Goal: Task Accomplishment & Management: Manage account settings

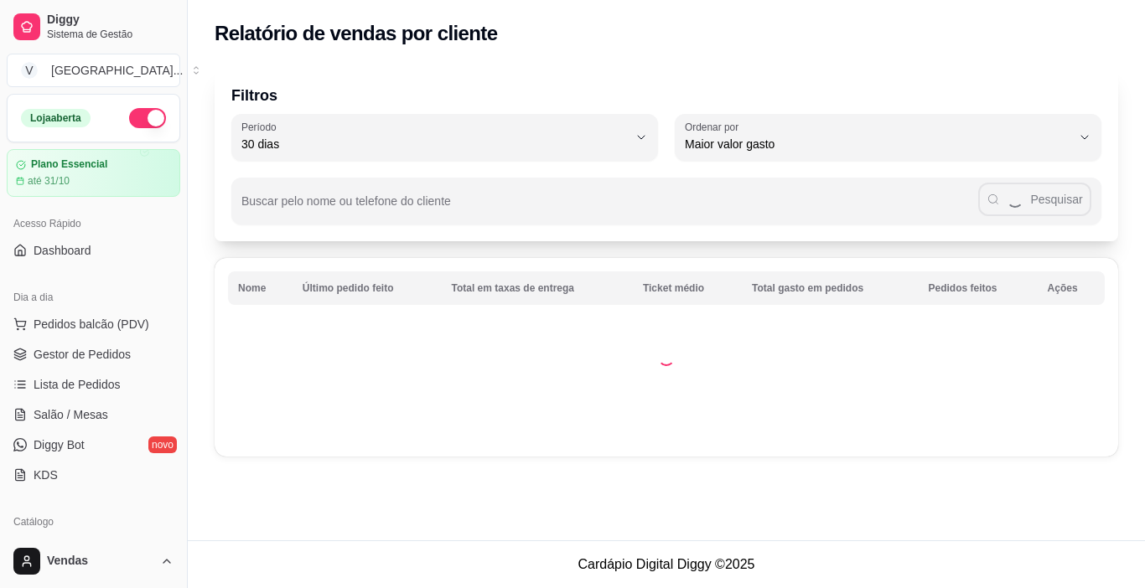
select select "30"
select select "HIGHEST_TOTAL_SPENT_WITH_ORDERS"
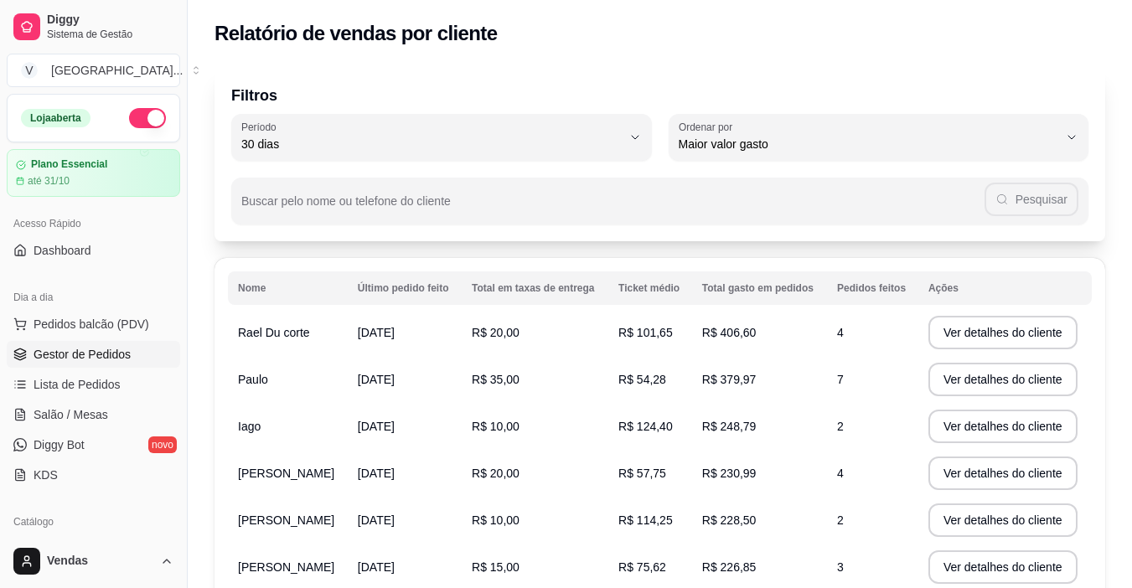
click at [106, 358] on span "Gestor de Pedidos" at bounding box center [82, 354] width 97 height 17
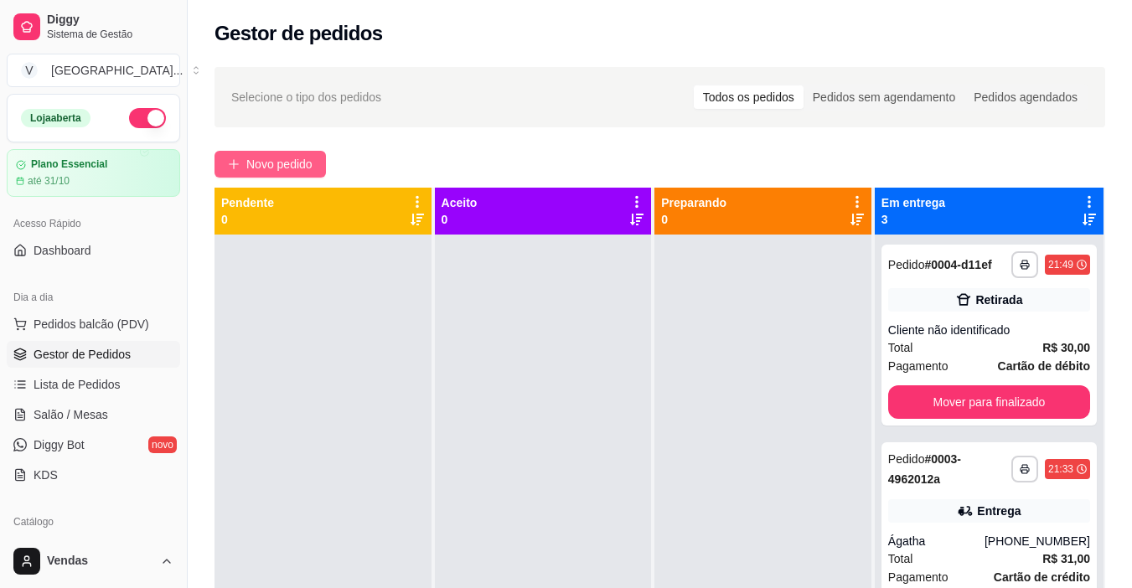
click at [252, 169] on span "Novo pedido" at bounding box center [279, 164] width 66 height 18
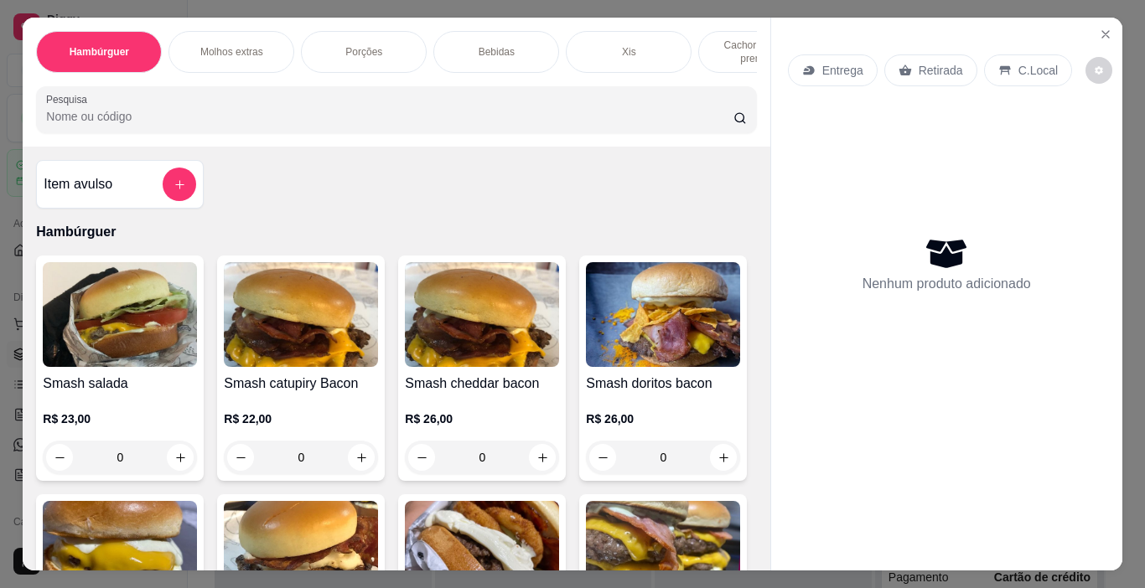
click at [722, 54] on p "Cachorro quente prensado" at bounding box center [760, 52] width 97 height 27
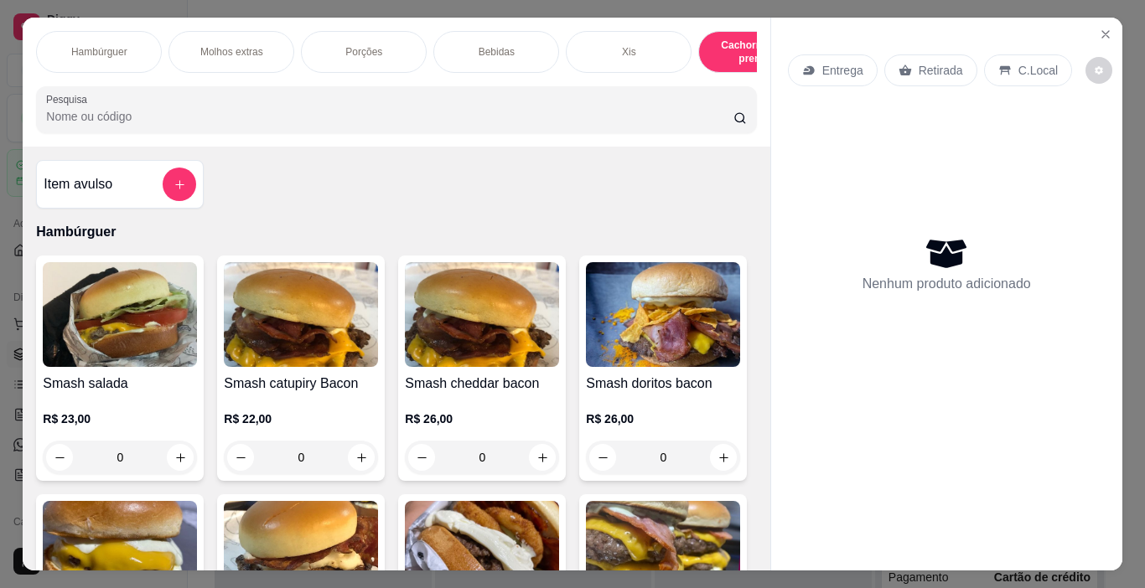
scroll to position [42, 0]
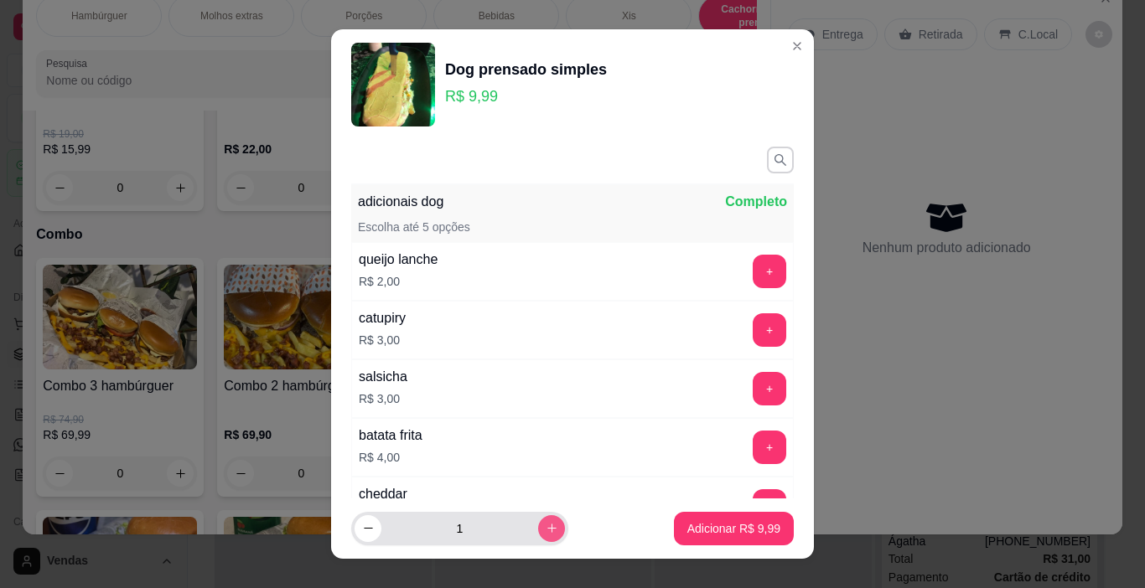
click at [547, 527] on icon "increase-product-quantity" at bounding box center [551, 529] width 9 height 9
click at [546, 526] on icon "increase-product-quantity" at bounding box center [552, 528] width 13 height 13
type input "3"
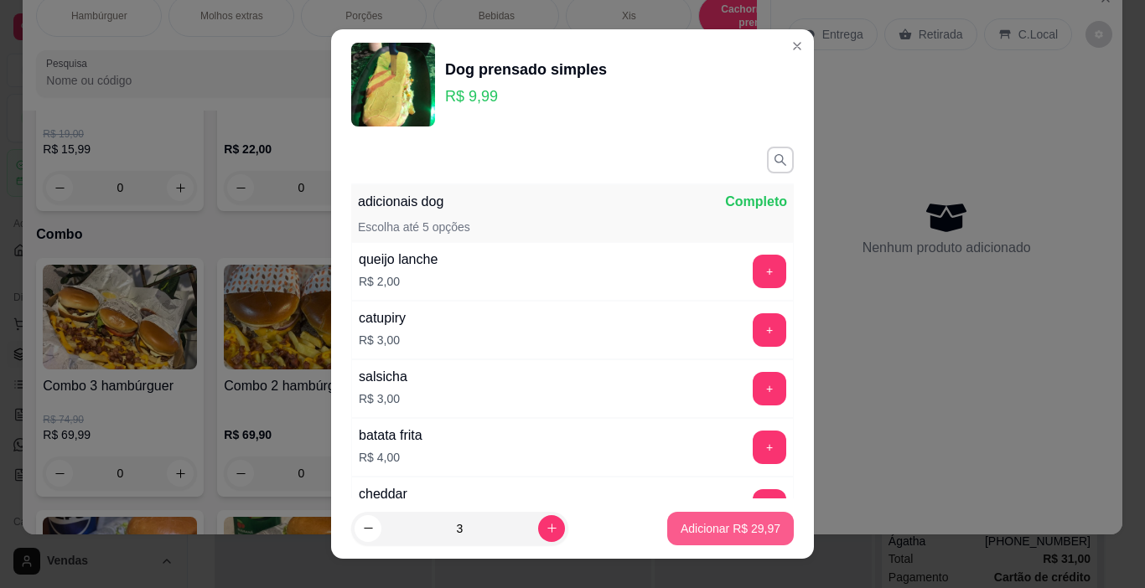
click at [749, 529] on p "Adicionar R$ 29,97" at bounding box center [731, 529] width 100 height 17
type input "3"
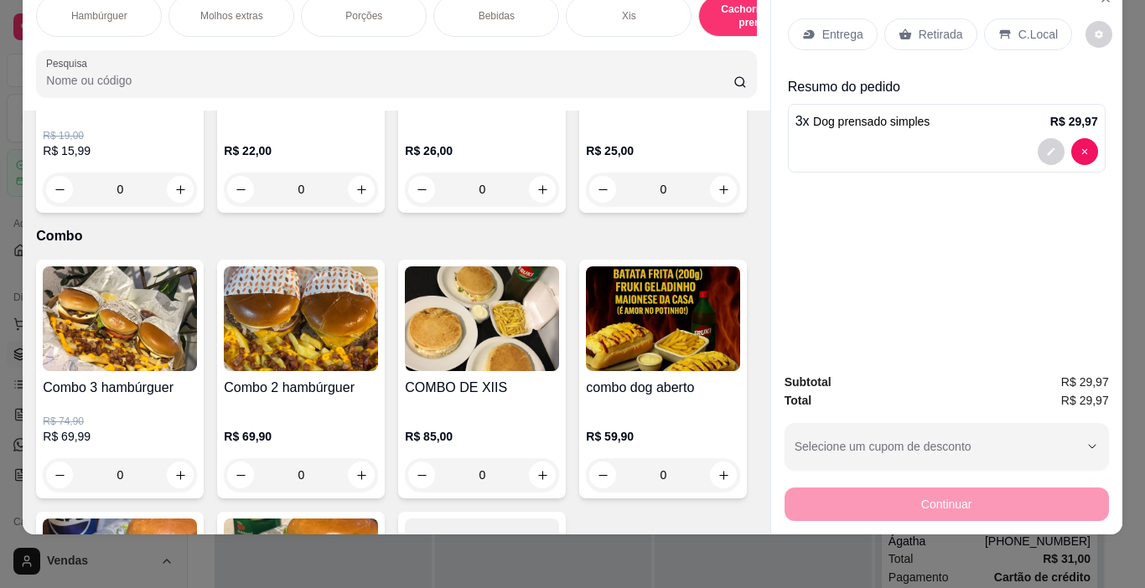
scroll to position [0, 0]
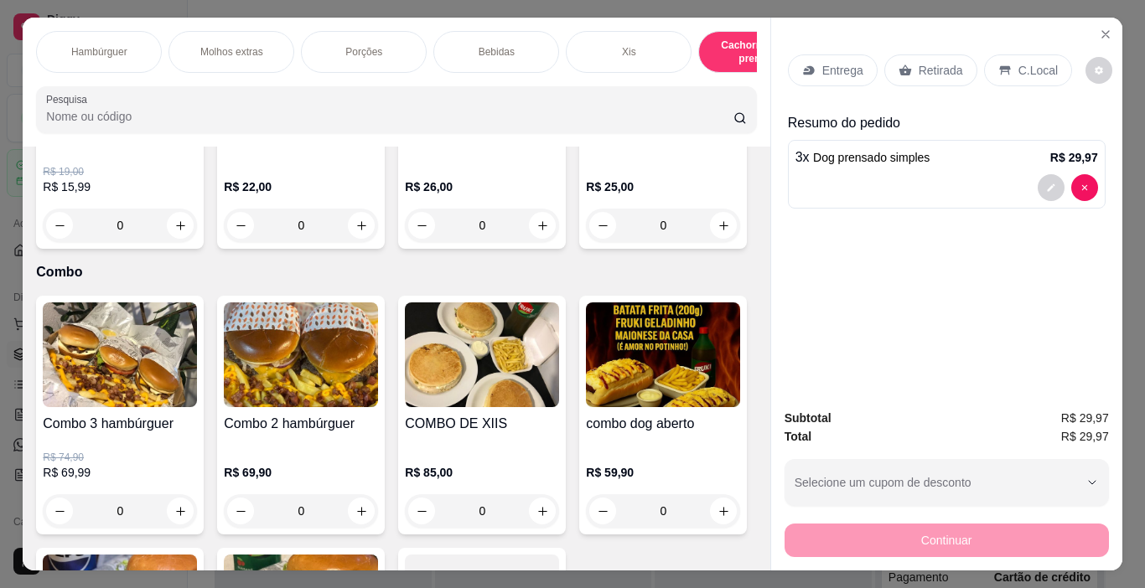
click at [922, 63] on p "Retirada" at bounding box center [941, 70] width 44 height 17
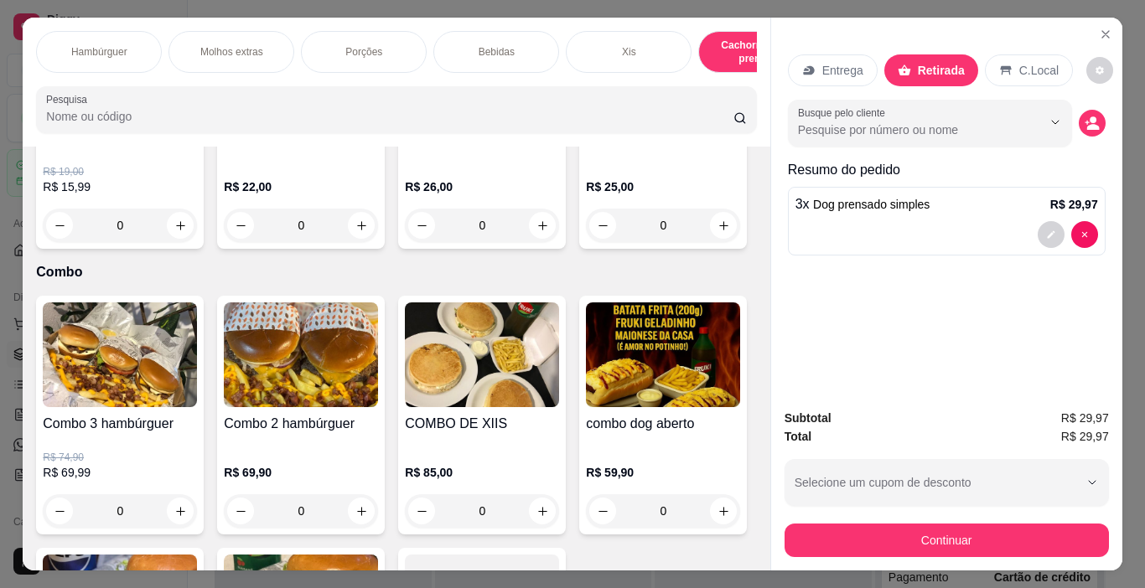
click at [839, 65] on p "Entrega" at bounding box center [842, 70] width 41 height 17
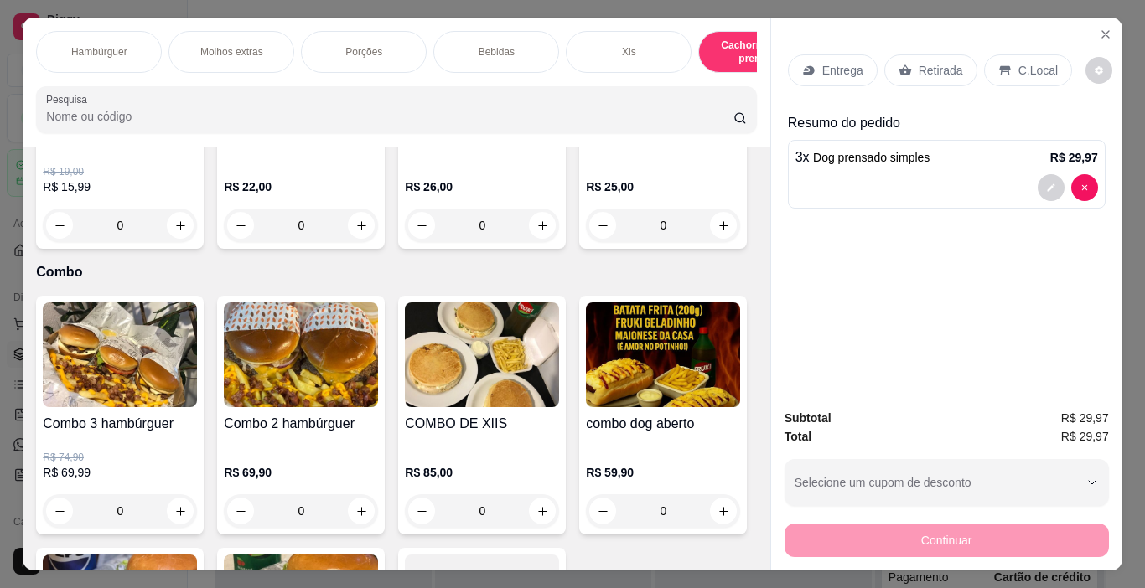
click at [950, 63] on p "Retirada" at bounding box center [941, 70] width 44 height 17
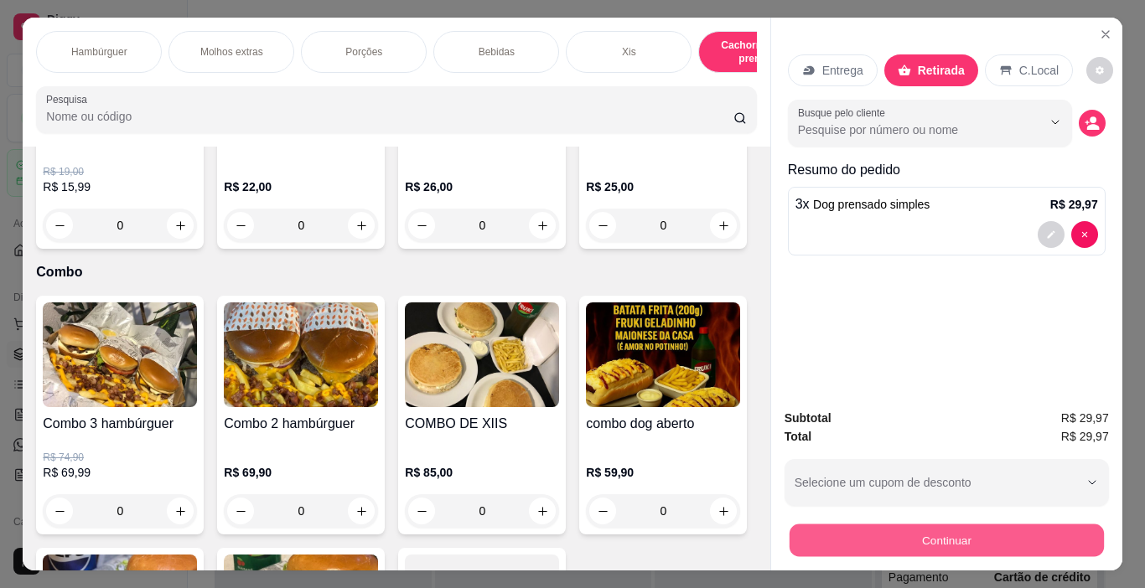
click at [951, 526] on button "Continuar" at bounding box center [946, 541] width 314 height 33
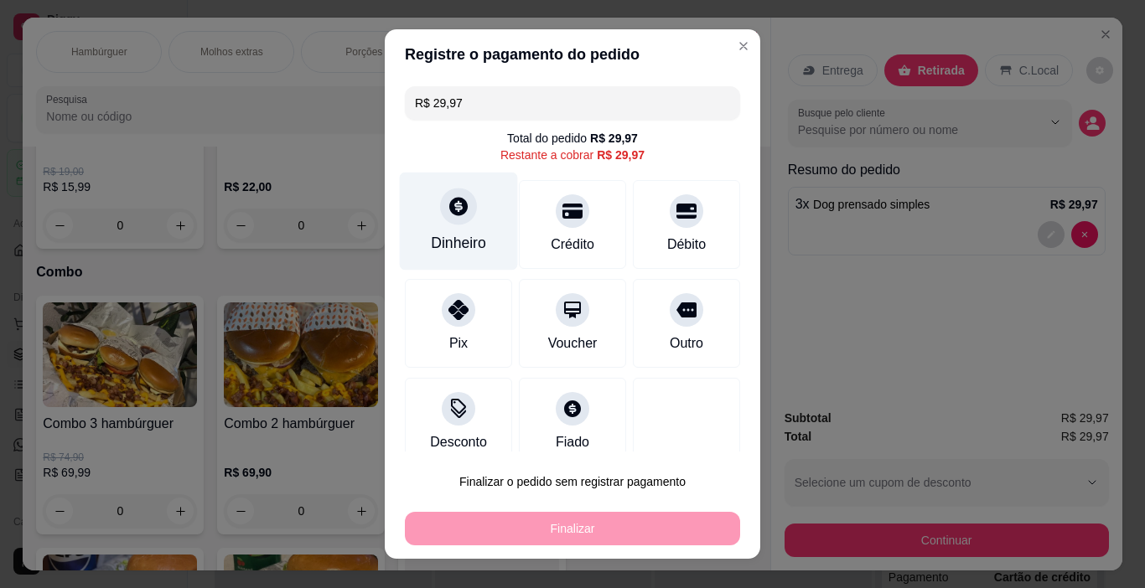
click at [464, 235] on div "Dinheiro" at bounding box center [459, 222] width 118 height 98
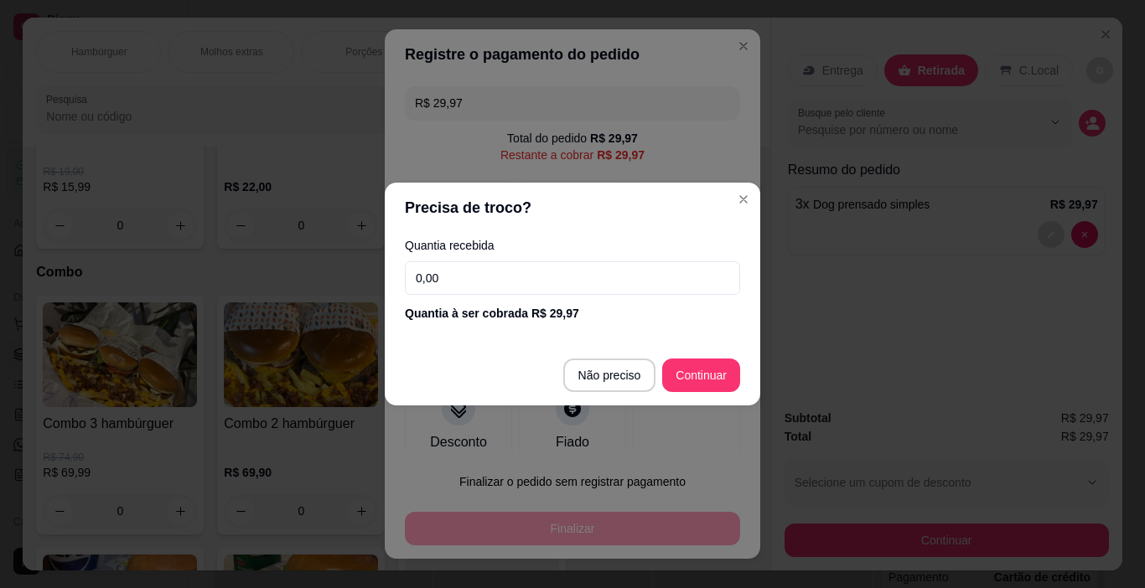
click at [468, 279] on input "0,00" at bounding box center [572, 279] width 335 height 34
type input "29,97"
type input "R$ 0,00"
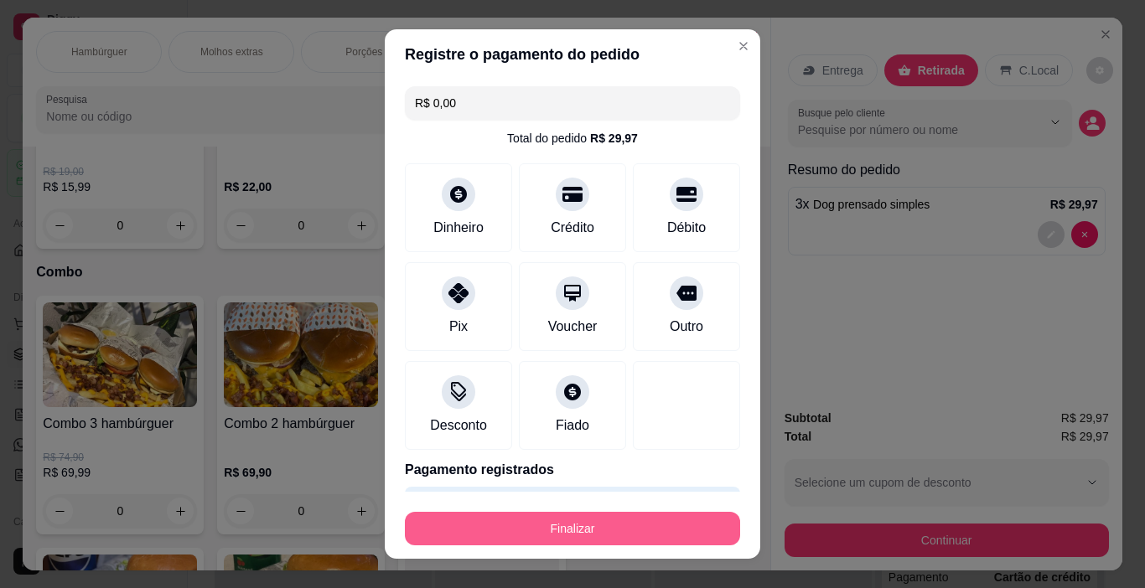
click at [600, 531] on button "Finalizar" at bounding box center [572, 529] width 335 height 34
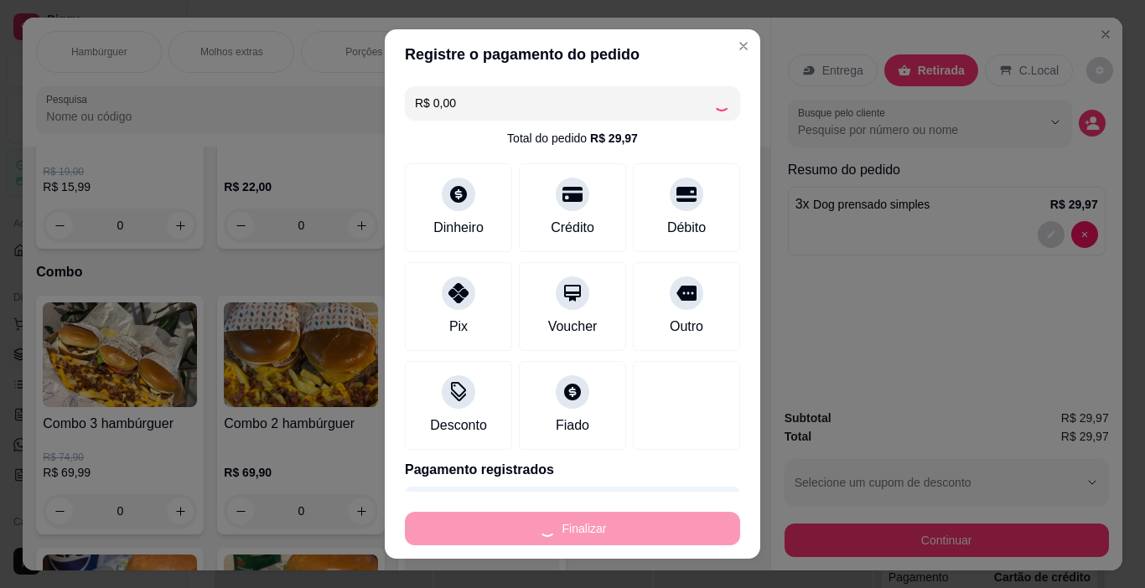
type input "0"
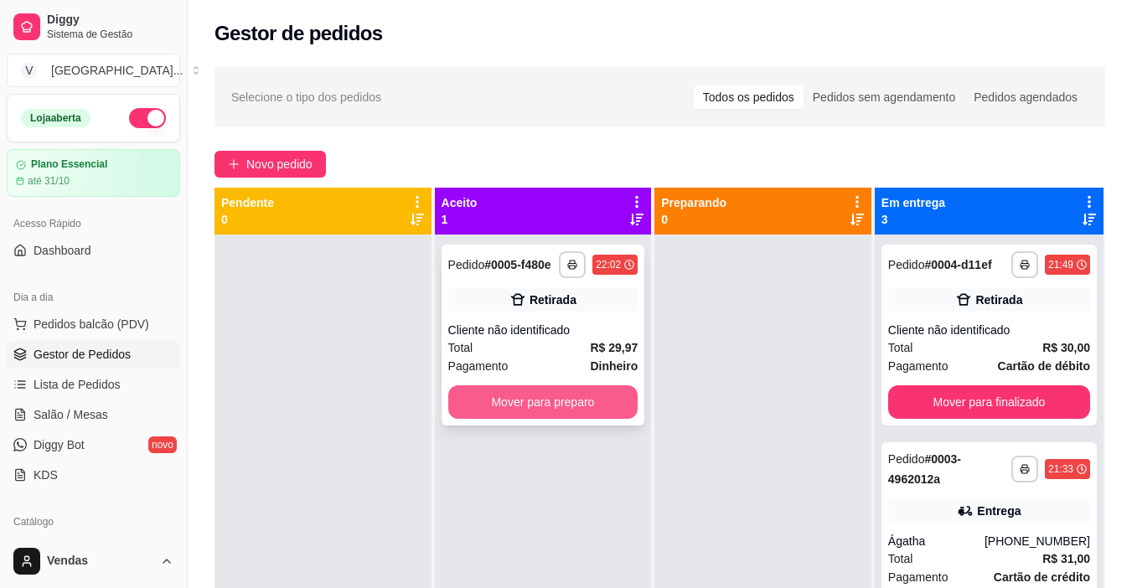
click at [600, 407] on button "Mover para preparo" at bounding box center [543, 403] width 190 height 34
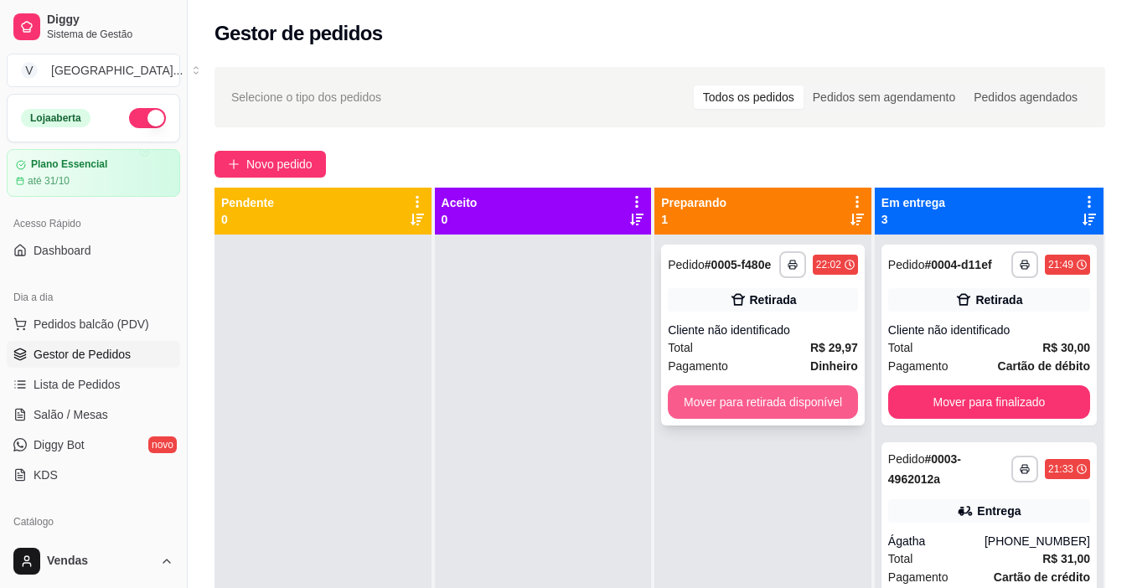
click at [723, 408] on button "Mover para retirada disponível" at bounding box center [763, 403] width 190 height 34
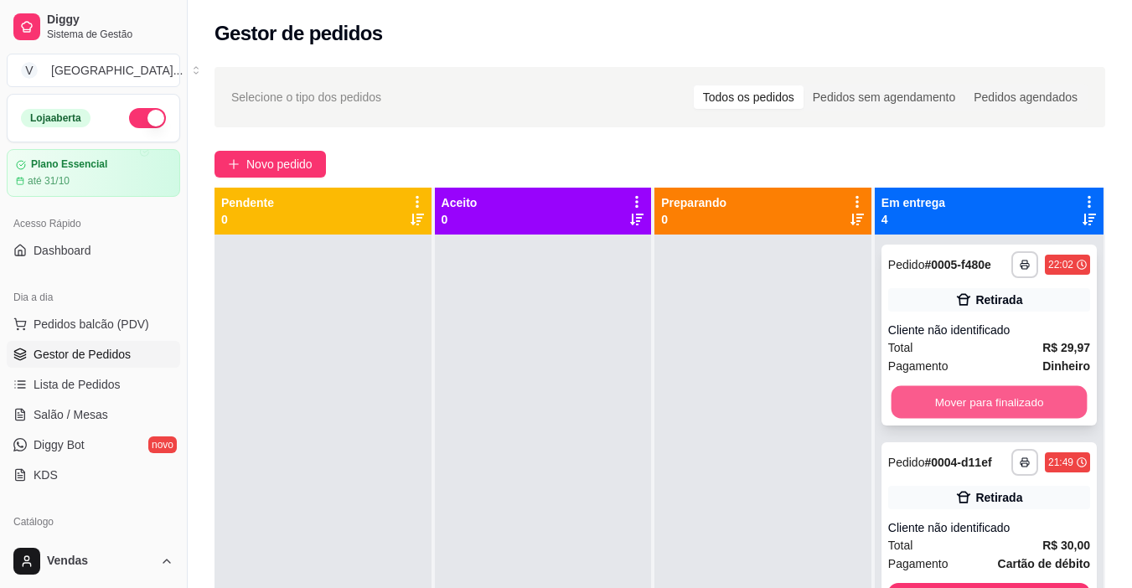
click at [953, 419] on button "Mover para finalizado" at bounding box center [989, 402] width 196 height 33
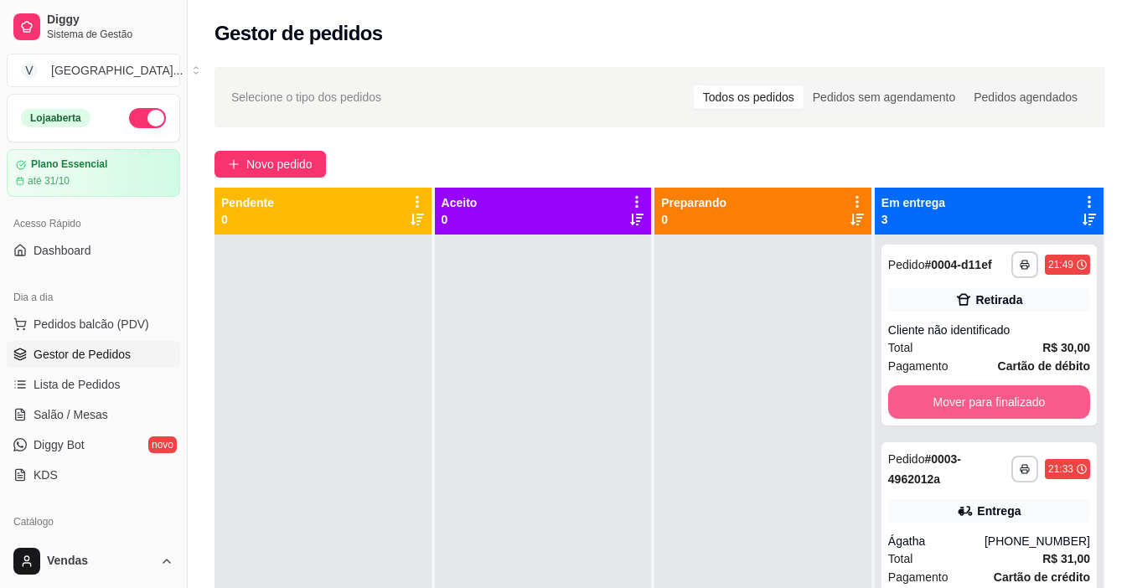
click at [953, 419] on button "Mover para finalizado" at bounding box center [989, 403] width 202 height 34
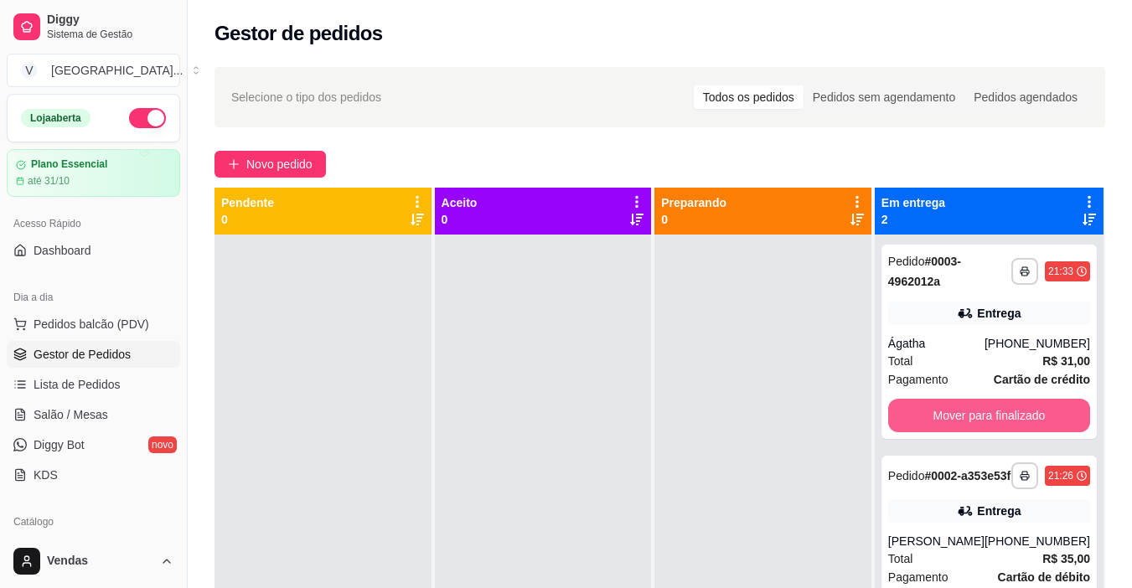
click at [953, 420] on button "Mover para finalizado" at bounding box center [989, 416] width 202 height 34
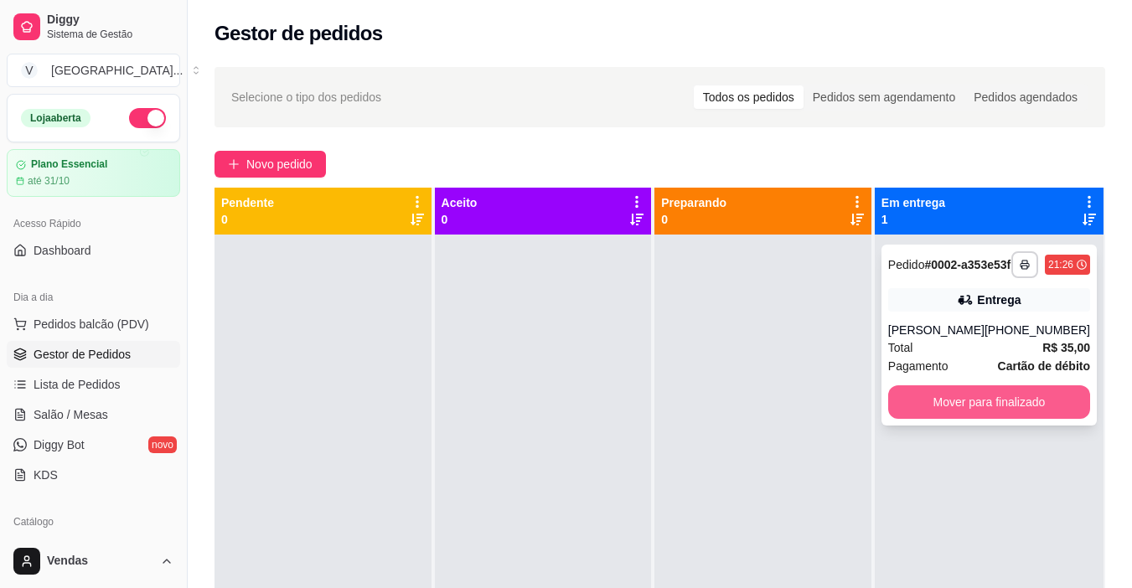
click at [1000, 419] on button "Mover para finalizado" at bounding box center [989, 403] width 202 height 34
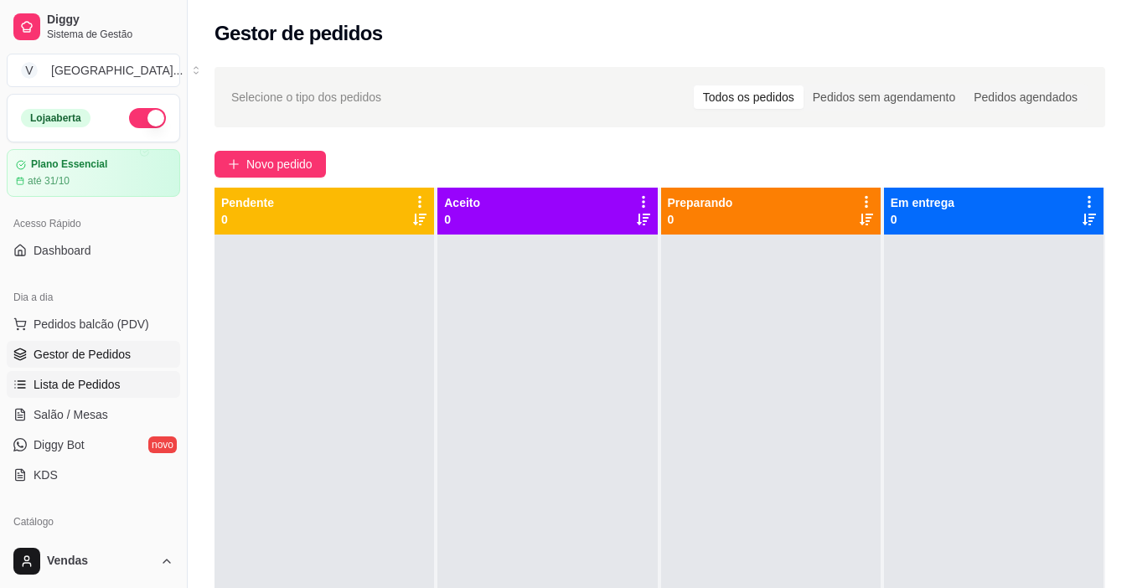
click at [68, 382] on span "Lista de Pedidos" at bounding box center [77, 384] width 87 height 17
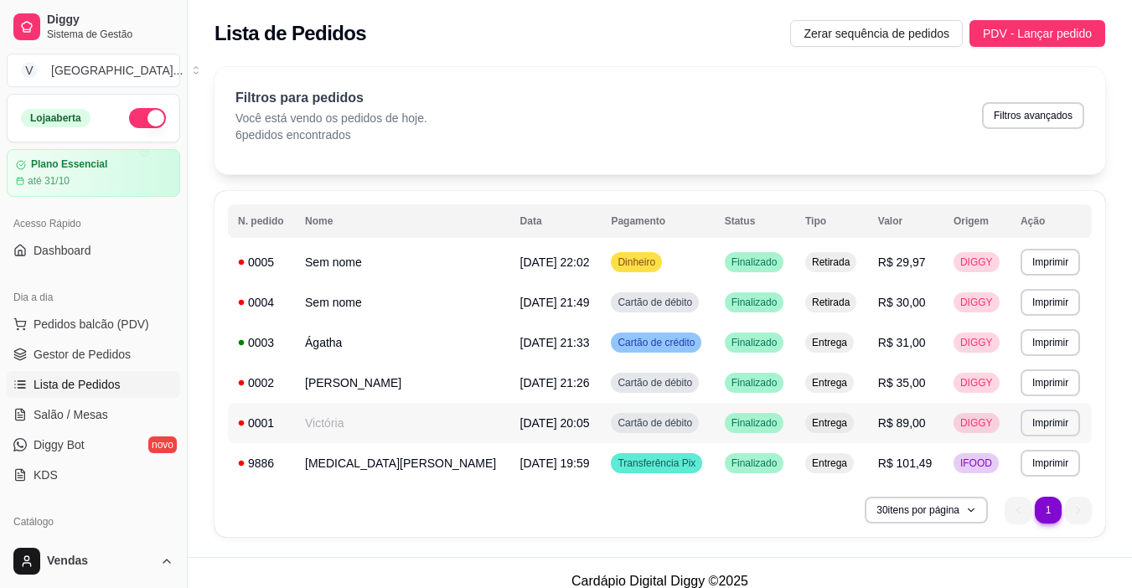
click at [371, 429] on td "Victória" at bounding box center [402, 423] width 215 height 40
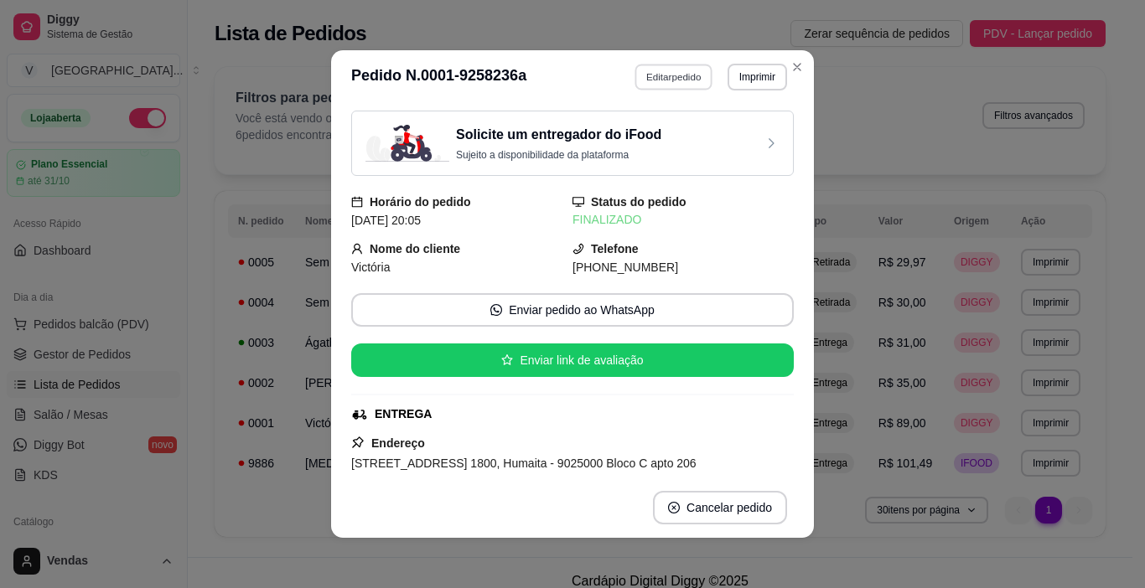
click at [666, 81] on button "Editar pedido" at bounding box center [674, 77] width 78 height 26
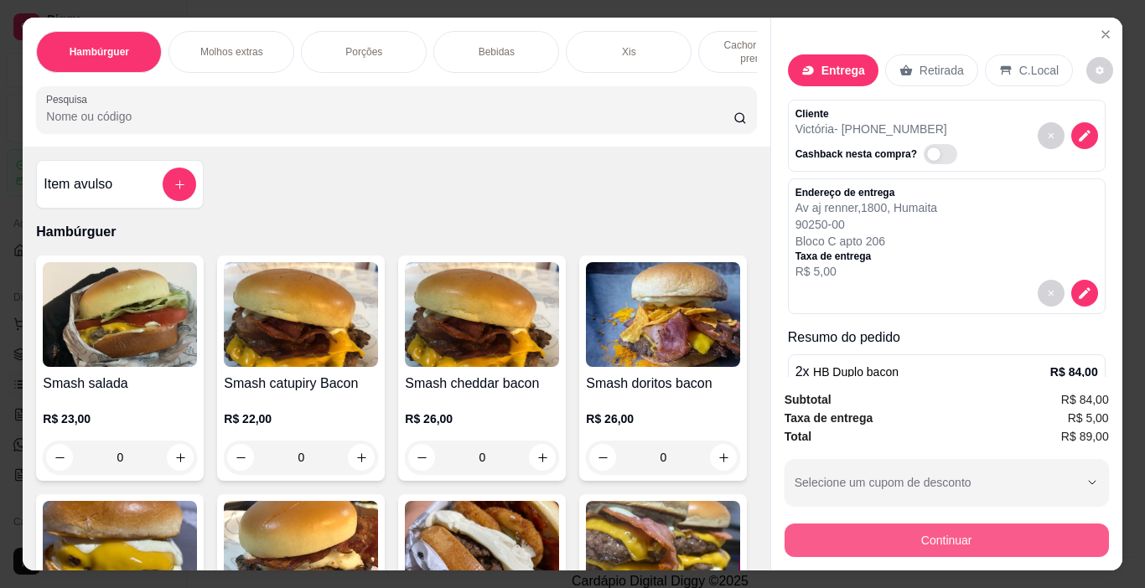
click at [959, 536] on button "Continuar" at bounding box center [947, 541] width 324 height 34
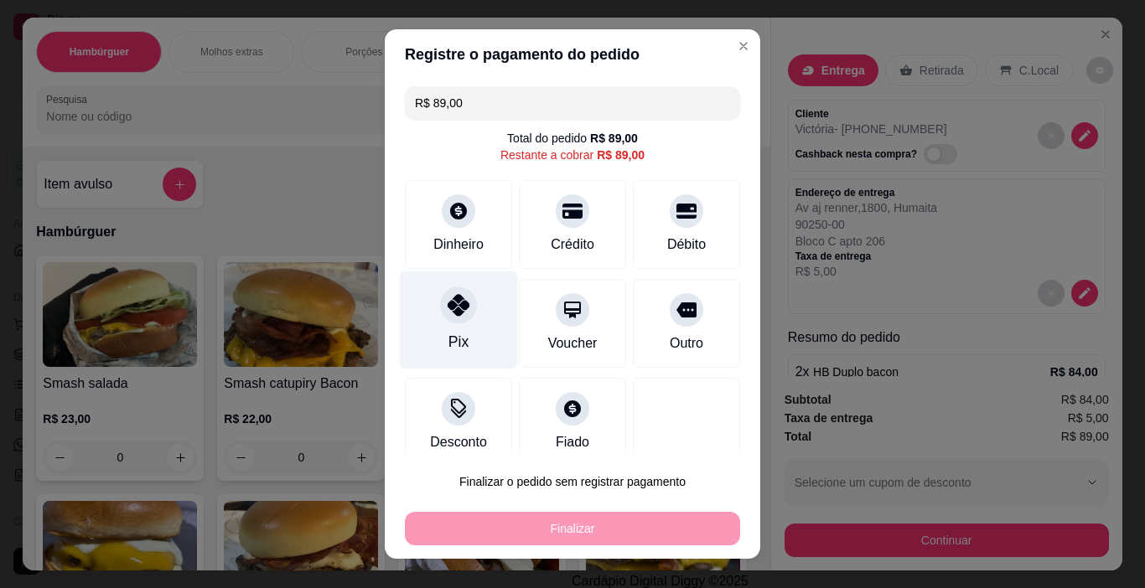
click at [455, 337] on div "Pix" at bounding box center [458, 342] width 20 height 22
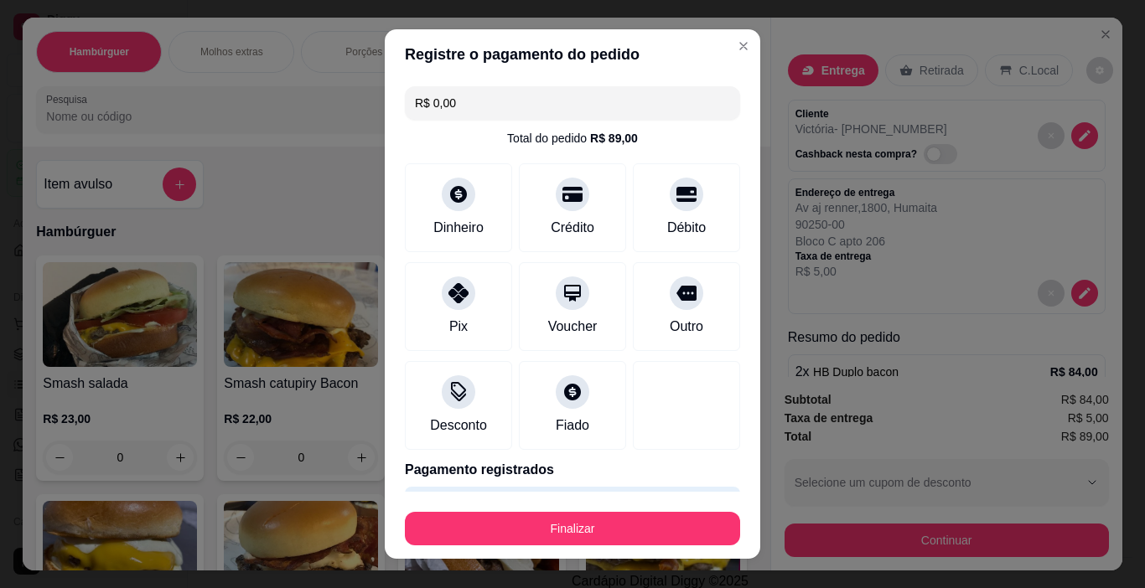
click at [433, 103] on input "R$ 0,00" at bounding box center [572, 103] width 315 height 34
click at [433, 102] on input "R$ 0,00" at bounding box center [572, 103] width 315 height 34
type input "R$ 89,00"
click at [464, 312] on div "Pix" at bounding box center [459, 304] width 118 height 98
click at [559, 533] on button "Finalizar" at bounding box center [572, 529] width 335 height 34
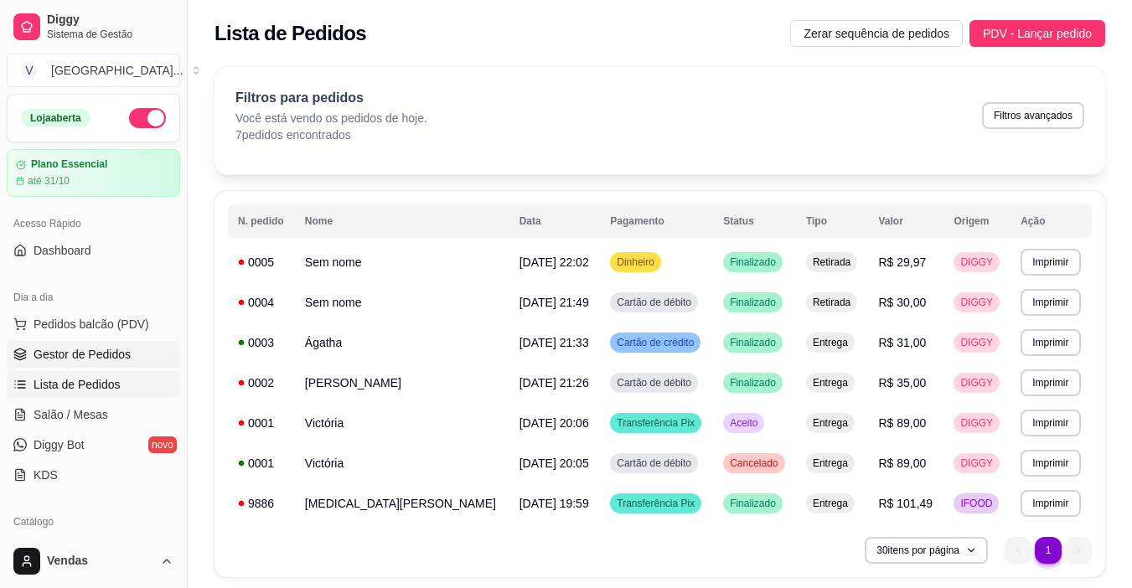
click at [103, 355] on span "Gestor de Pedidos" at bounding box center [82, 354] width 97 height 17
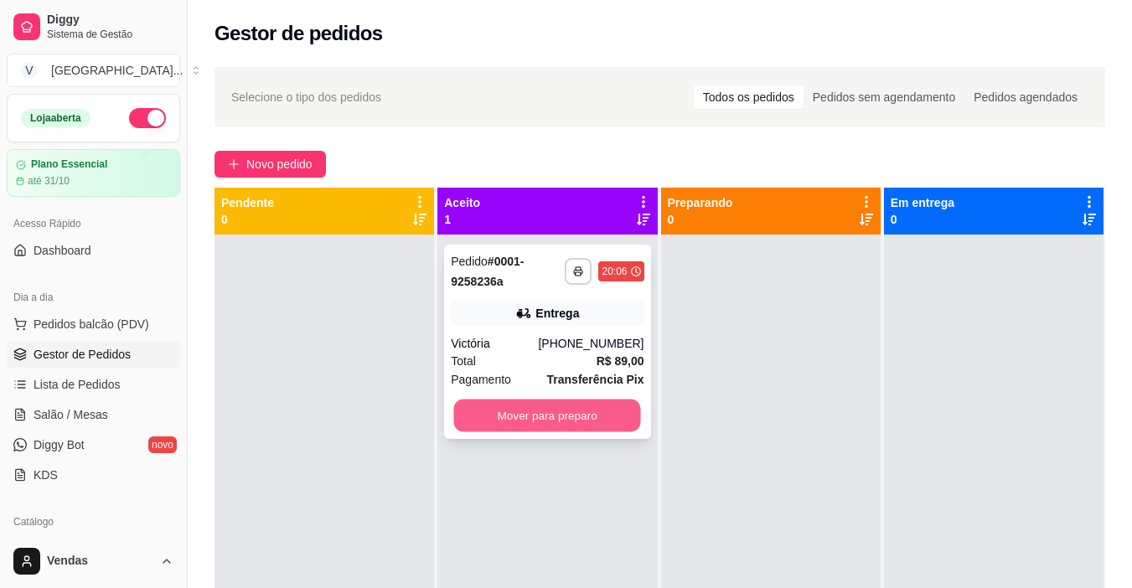
click at [546, 412] on button "Mover para preparo" at bounding box center [547, 416] width 187 height 33
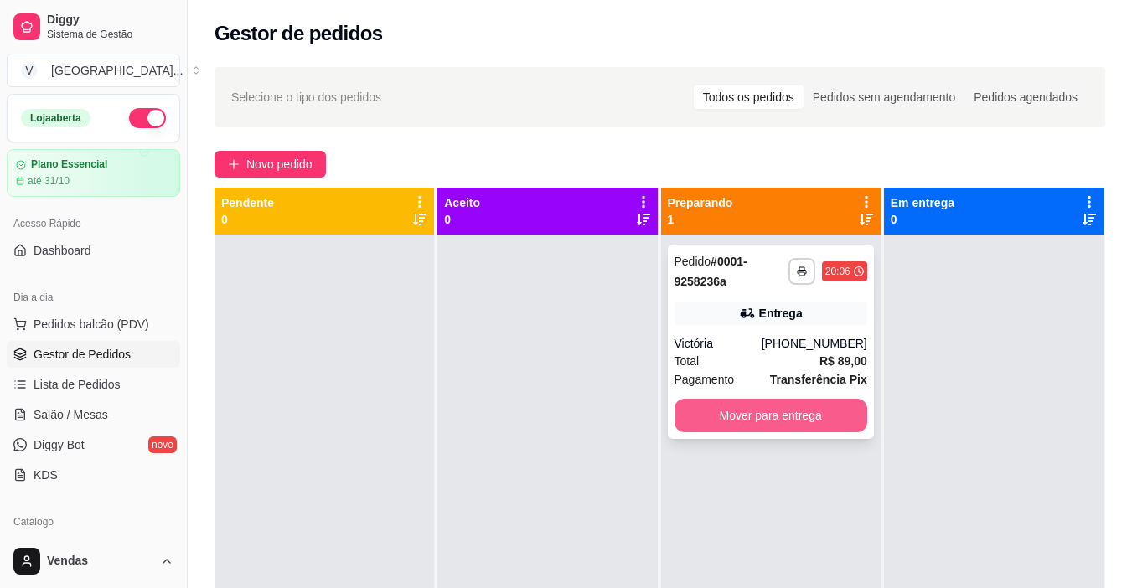
click at [761, 408] on button "Mover para entrega" at bounding box center [771, 416] width 193 height 34
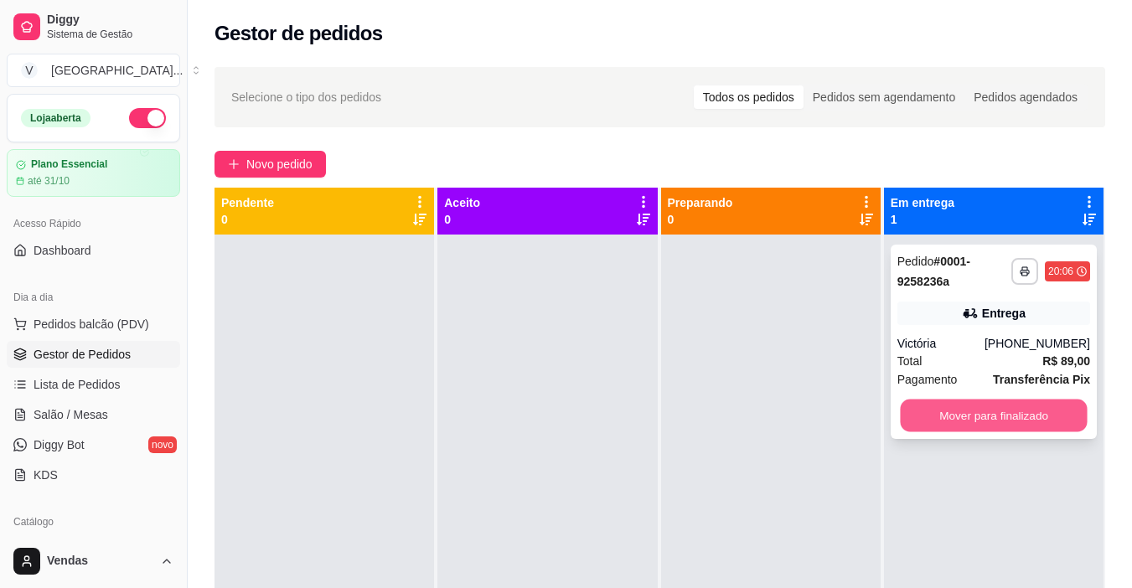
click at [990, 426] on button "Mover para finalizado" at bounding box center [993, 416] width 187 height 33
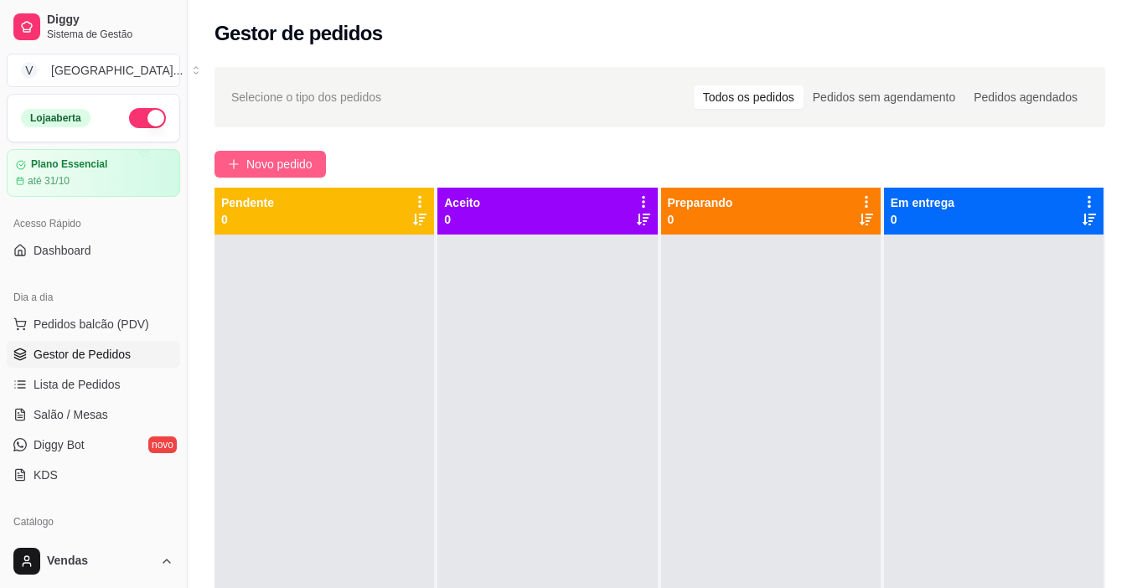
click at [277, 163] on span "Novo pedido" at bounding box center [279, 164] width 66 height 18
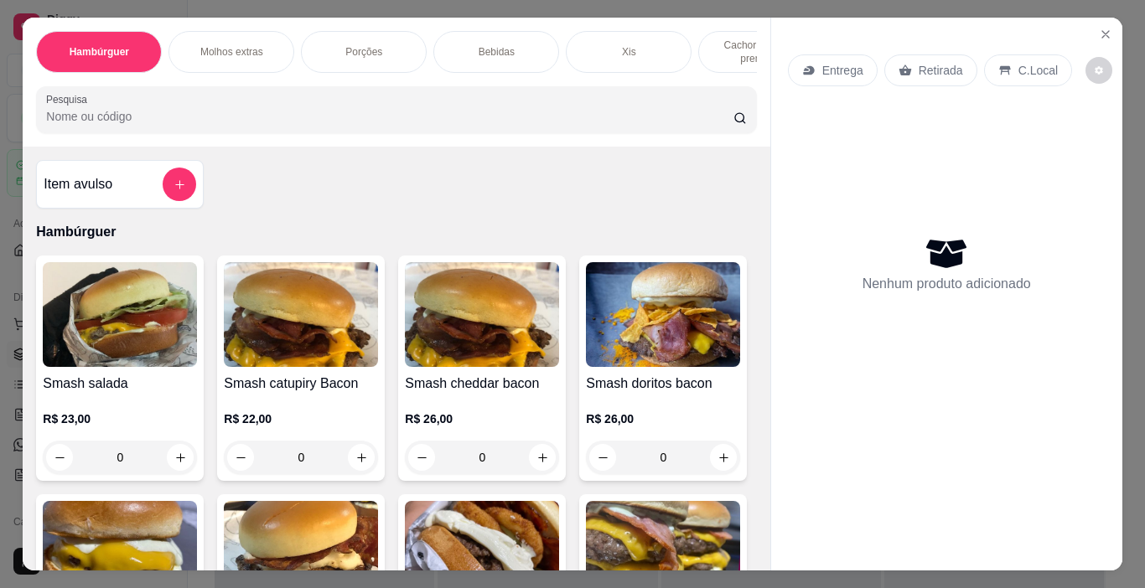
click at [640, 41] on div "Xis" at bounding box center [629, 52] width 126 height 42
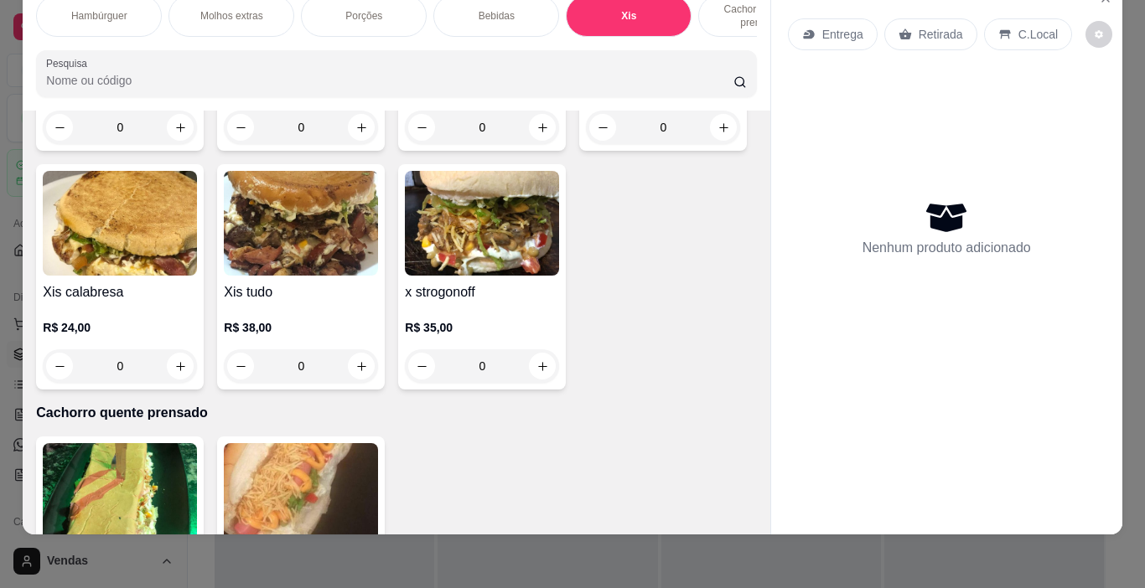
scroll to position [2567, 0]
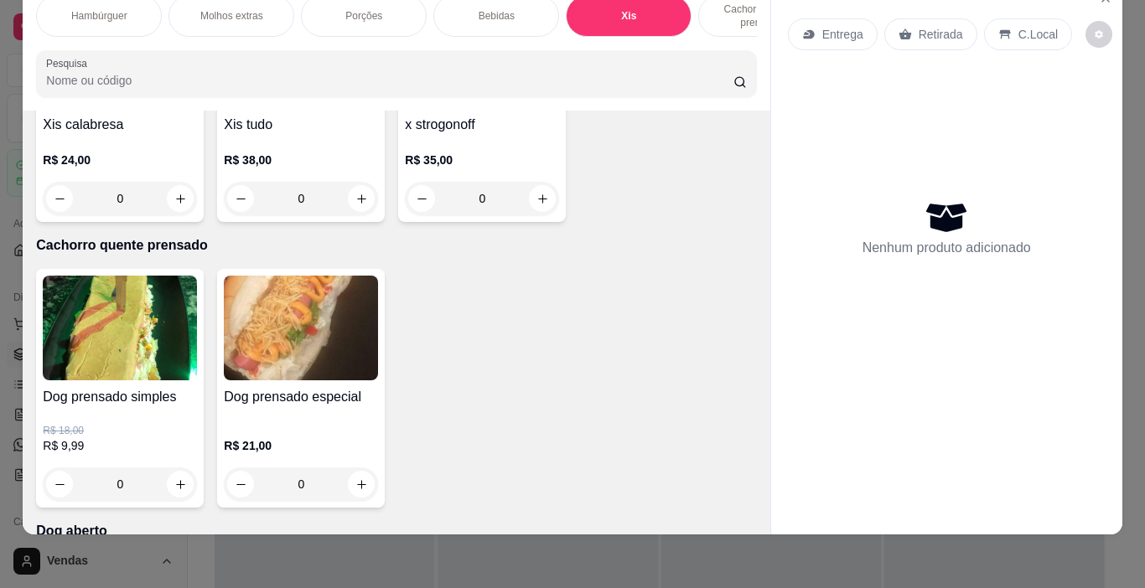
click at [378, 215] on div "0" at bounding box center [301, 199] width 154 height 34
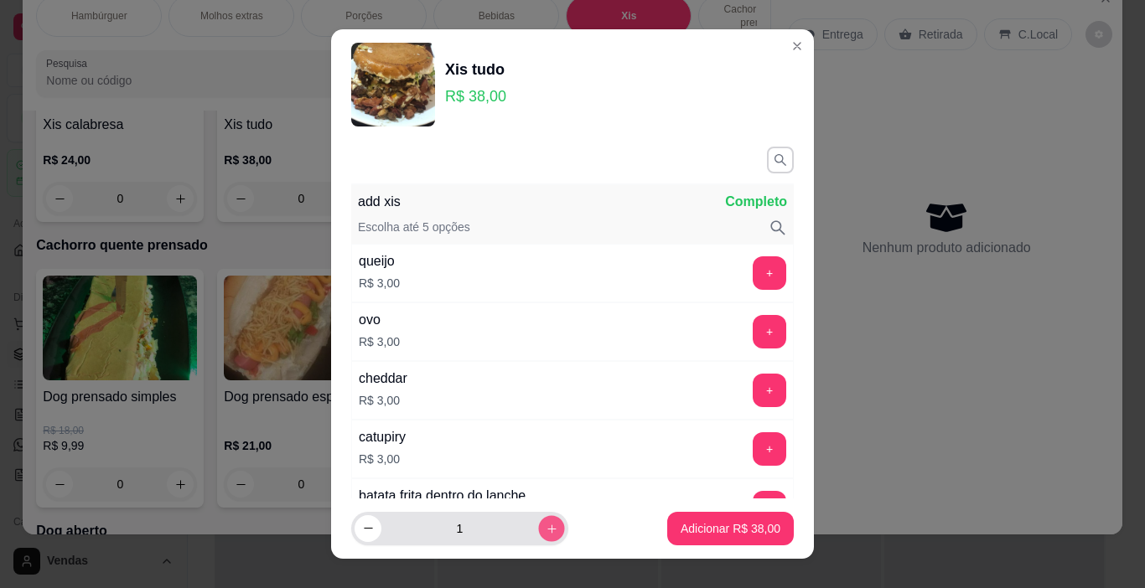
click at [541, 534] on button "increase-product-quantity" at bounding box center [551, 528] width 26 height 26
type input "2"
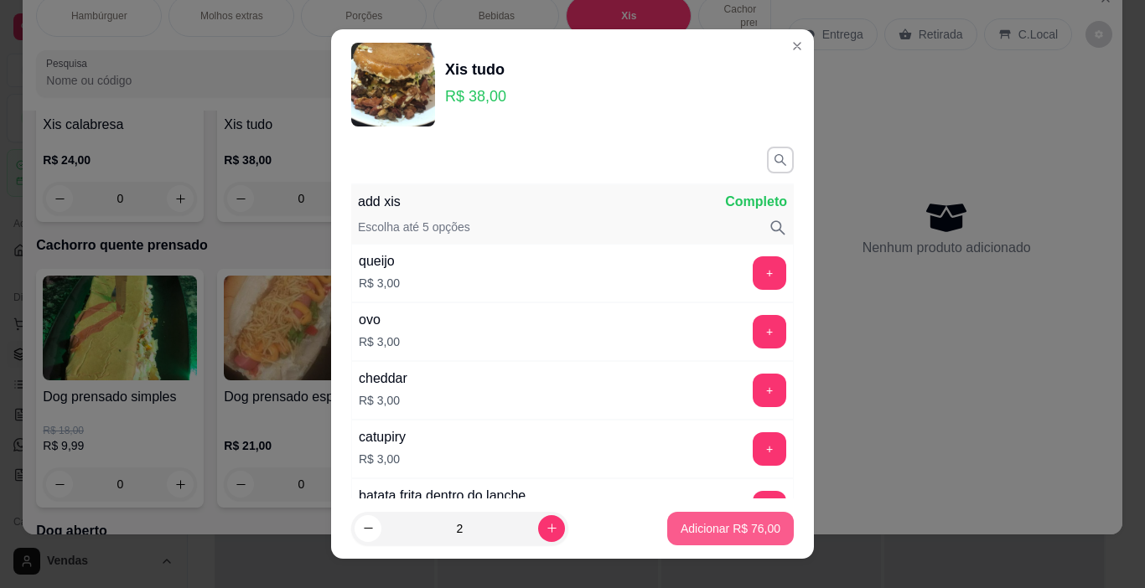
click at [710, 529] on p "Adicionar R$ 76,00" at bounding box center [731, 529] width 100 height 17
type input "2"
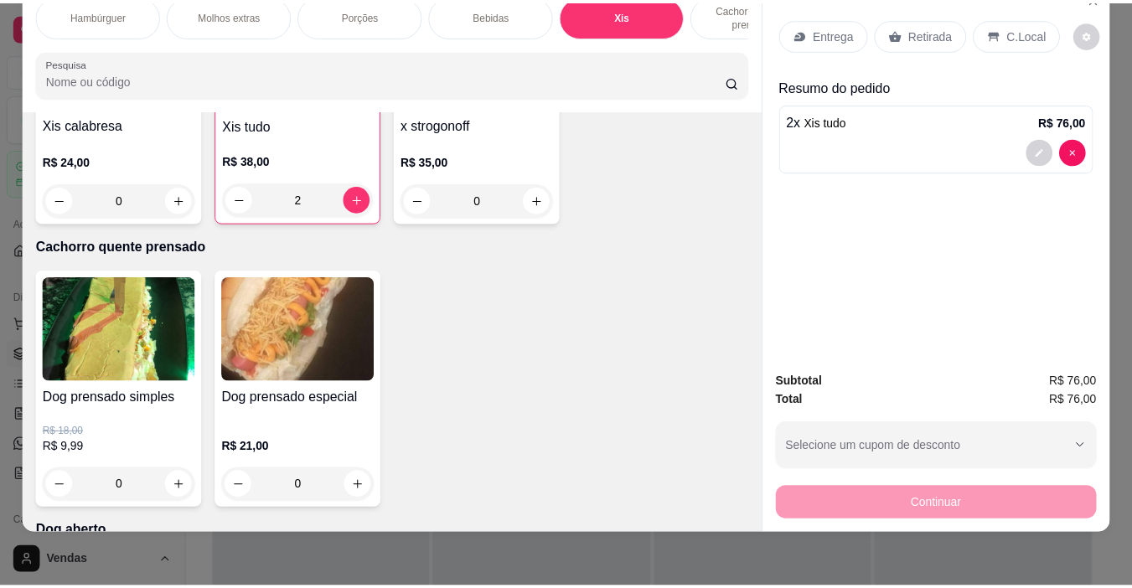
scroll to position [2232, 0]
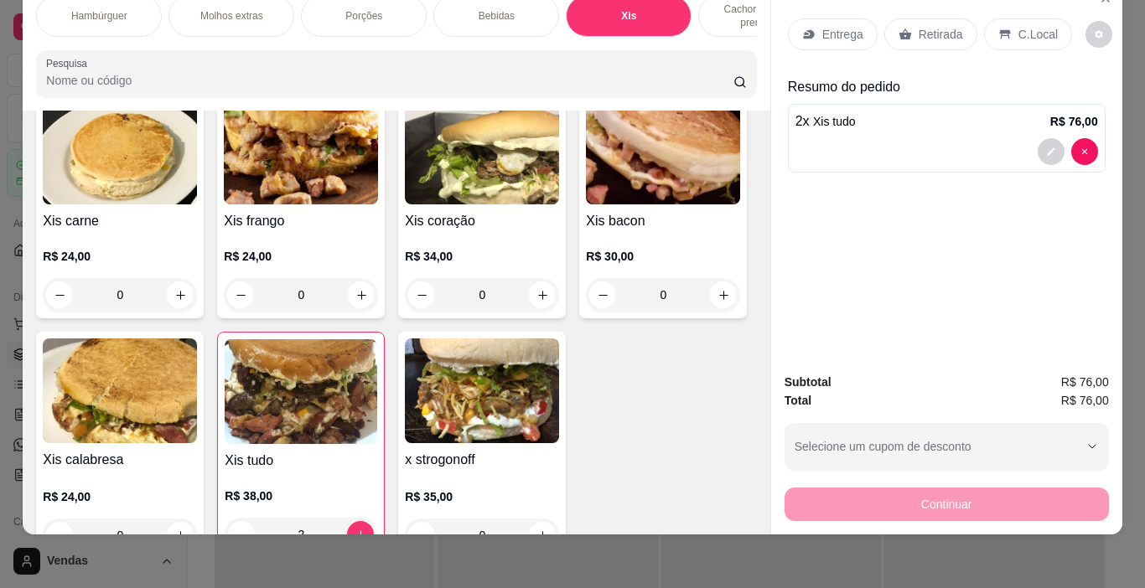
click at [831, 26] on p "Entrega" at bounding box center [842, 34] width 41 height 17
click at [538, 29] on icon "increase-product-quantity" at bounding box center [542, 23] width 13 height 13
type input "1"
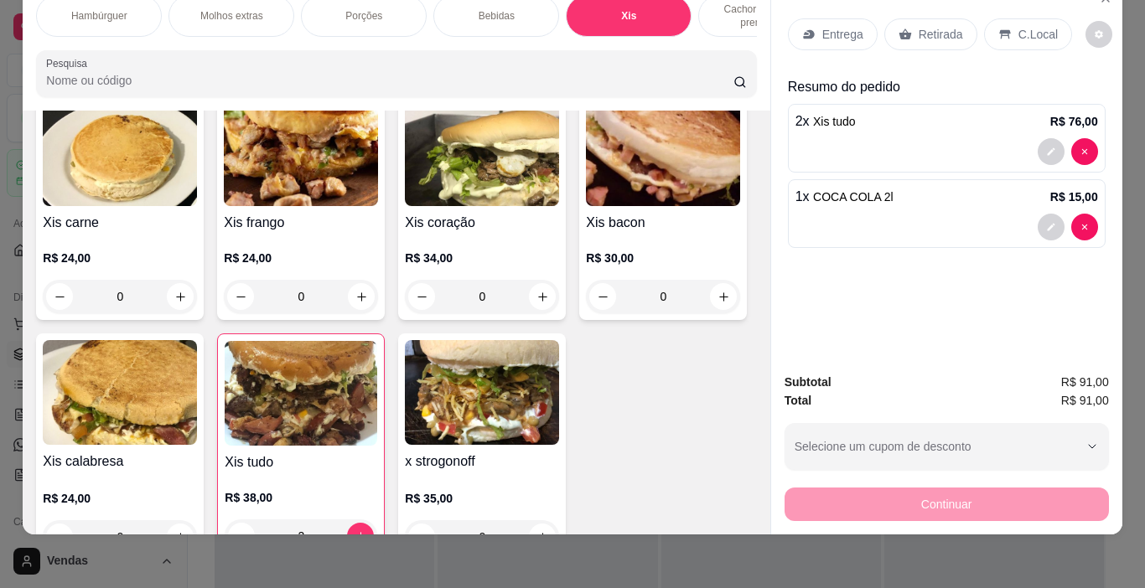
click at [830, 26] on p "Entrega" at bounding box center [842, 34] width 41 height 17
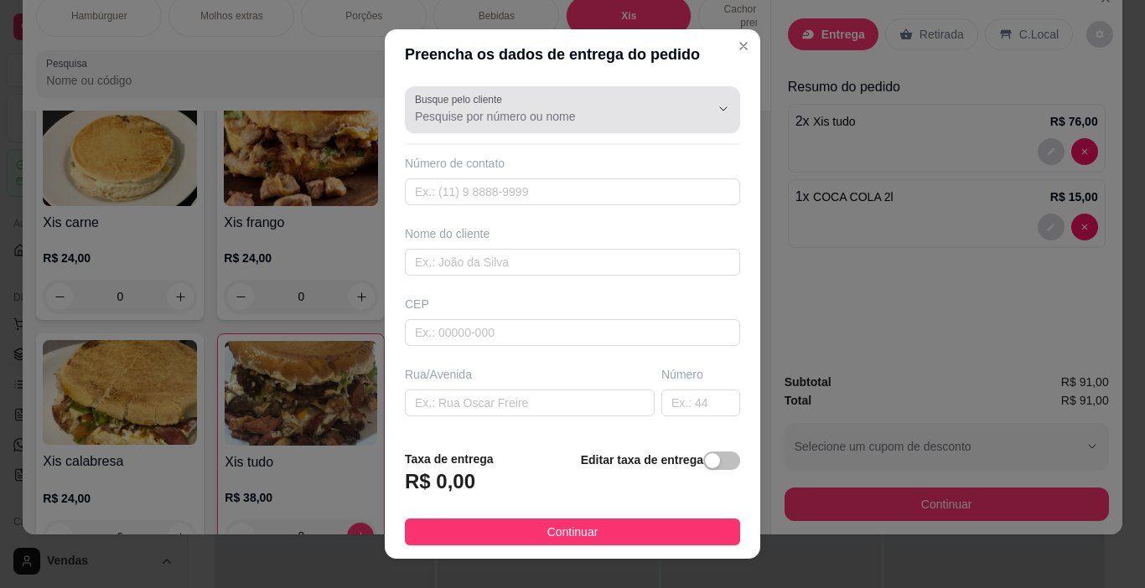
click at [453, 120] on input "Busque pelo cliente" at bounding box center [549, 116] width 268 height 17
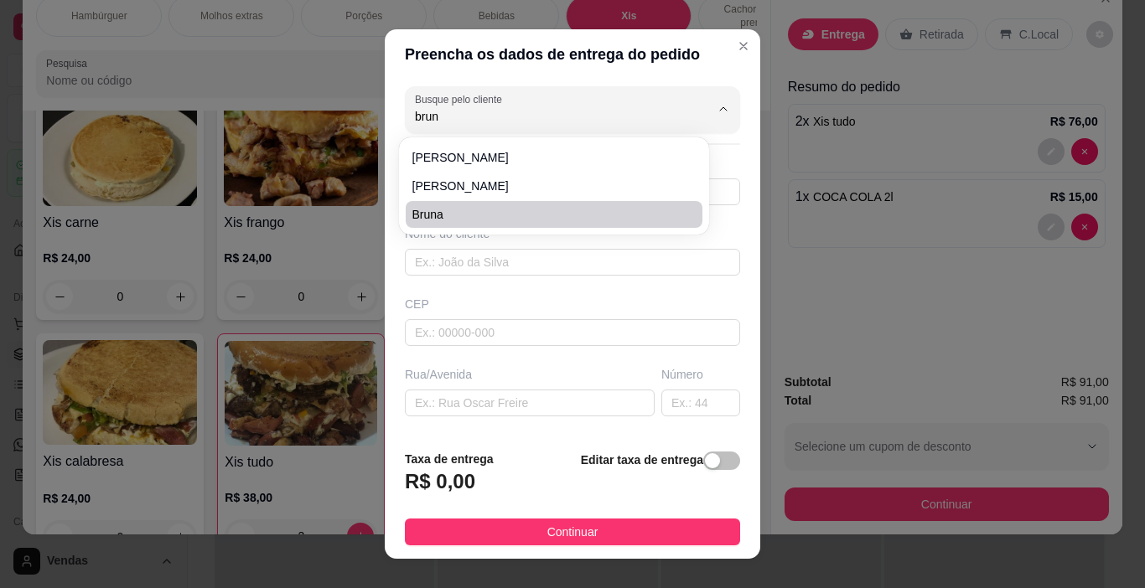
click at [427, 220] on span "Bruna" at bounding box center [545, 214] width 267 height 17
type input "Bruna"
type input "51993822998"
type input "Bruna"
type input "90240180"
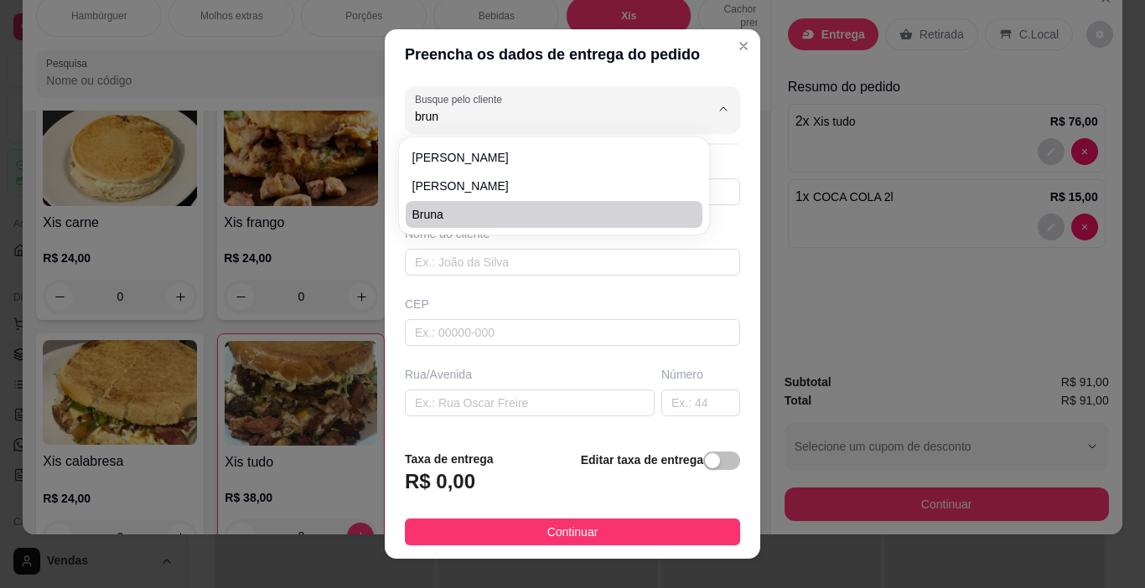
type input "Rua [PERSON_NAME]"
type input "123"
type input "Navegantes"
type input "[GEOGRAPHIC_DATA]"
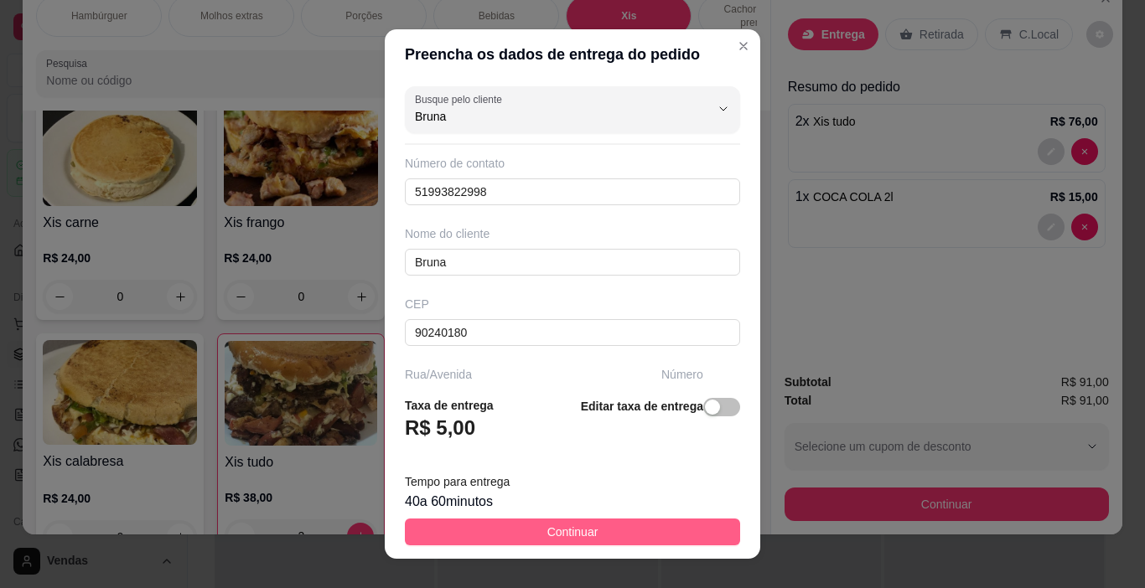
click at [551, 532] on span "Continuar" at bounding box center [572, 532] width 51 height 18
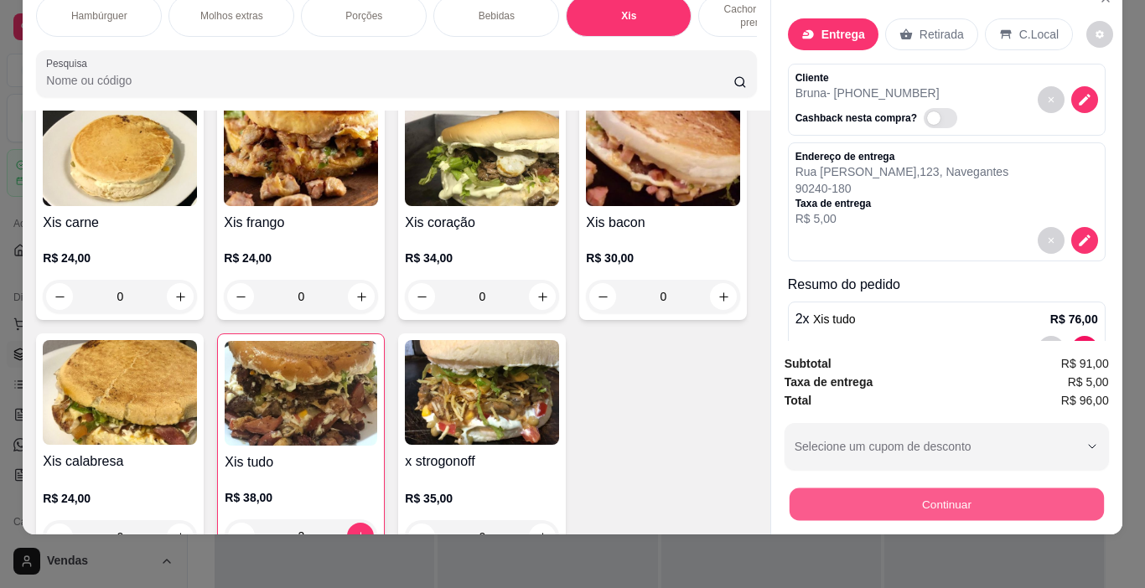
click at [977, 495] on button "Continuar" at bounding box center [946, 505] width 314 height 33
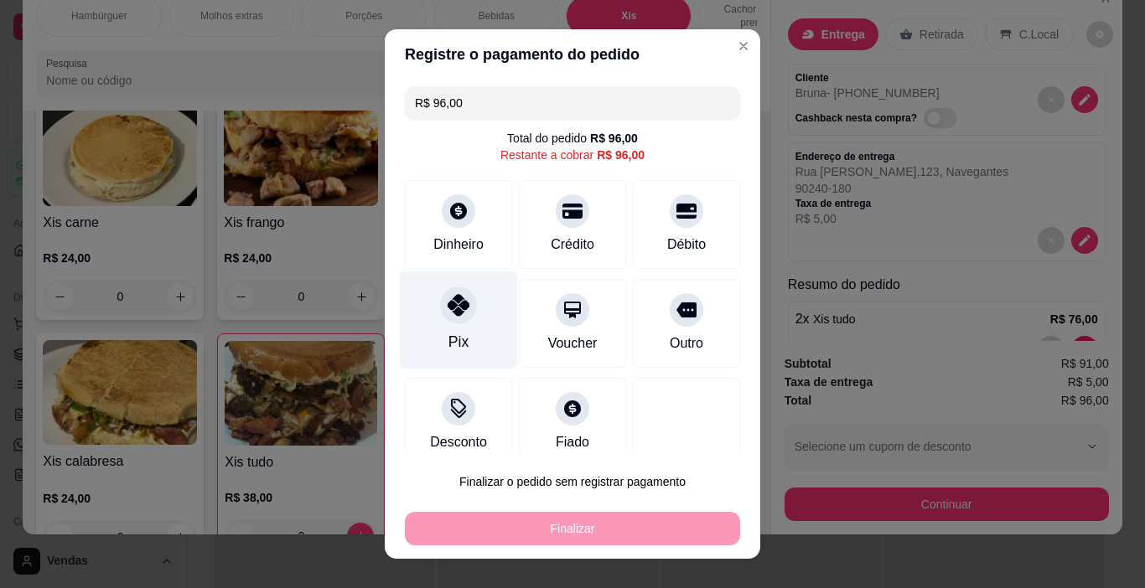
click at [458, 315] on div at bounding box center [458, 306] width 37 height 37
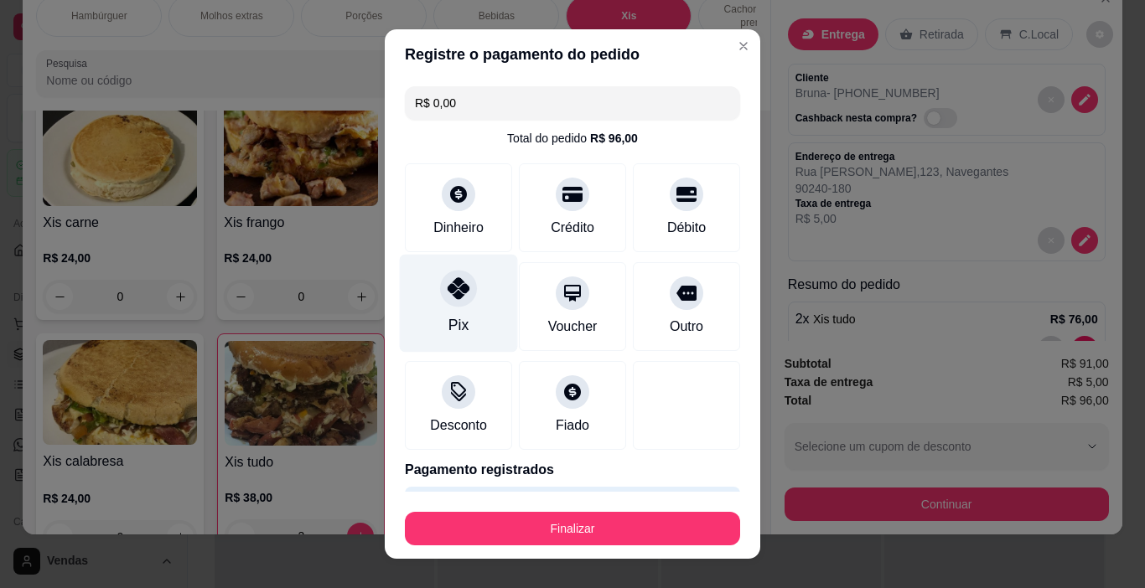
click at [458, 315] on div "Pix" at bounding box center [459, 304] width 118 height 98
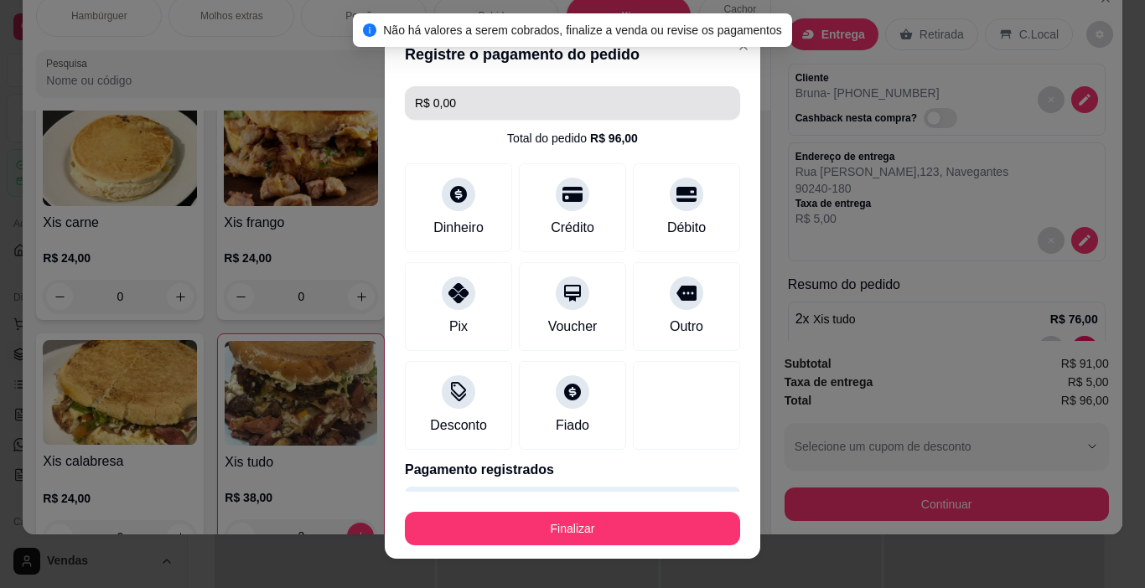
click at [428, 106] on input "R$ 0,00" at bounding box center [572, 103] width 315 height 34
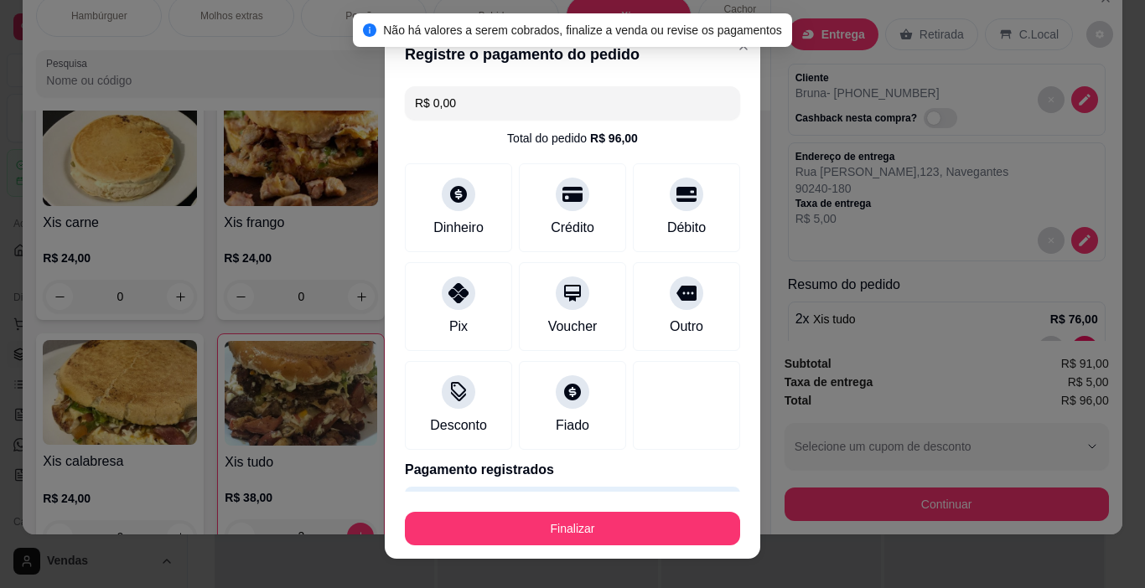
click at [428, 106] on input "R$ 0,00" at bounding box center [572, 103] width 315 height 34
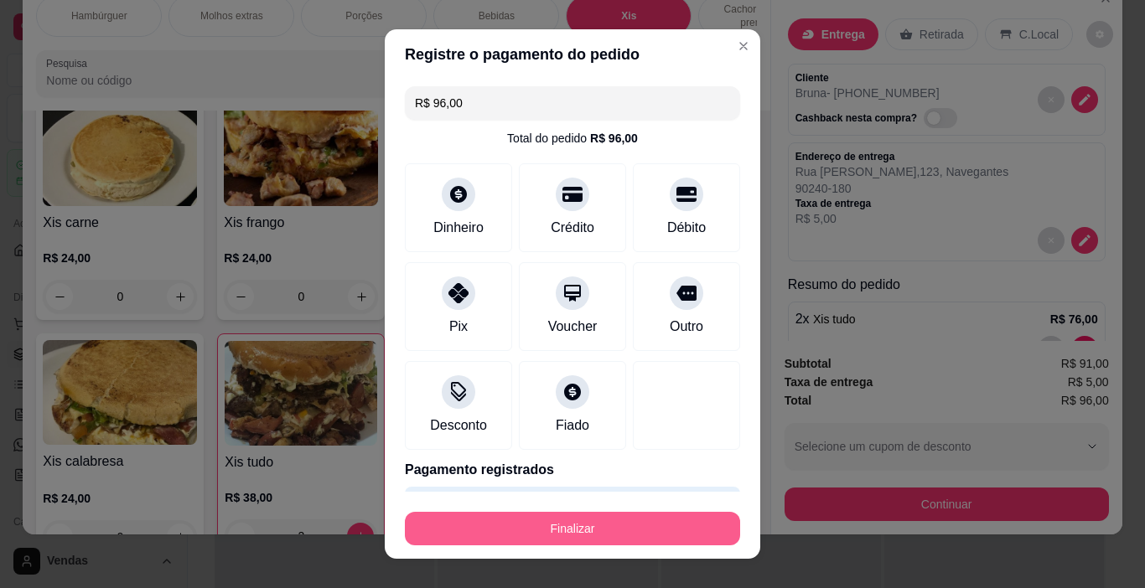
type input "R$ 96,00"
click at [623, 532] on button "Finalizar" at bounding box center [572, 529] width 325 height 33
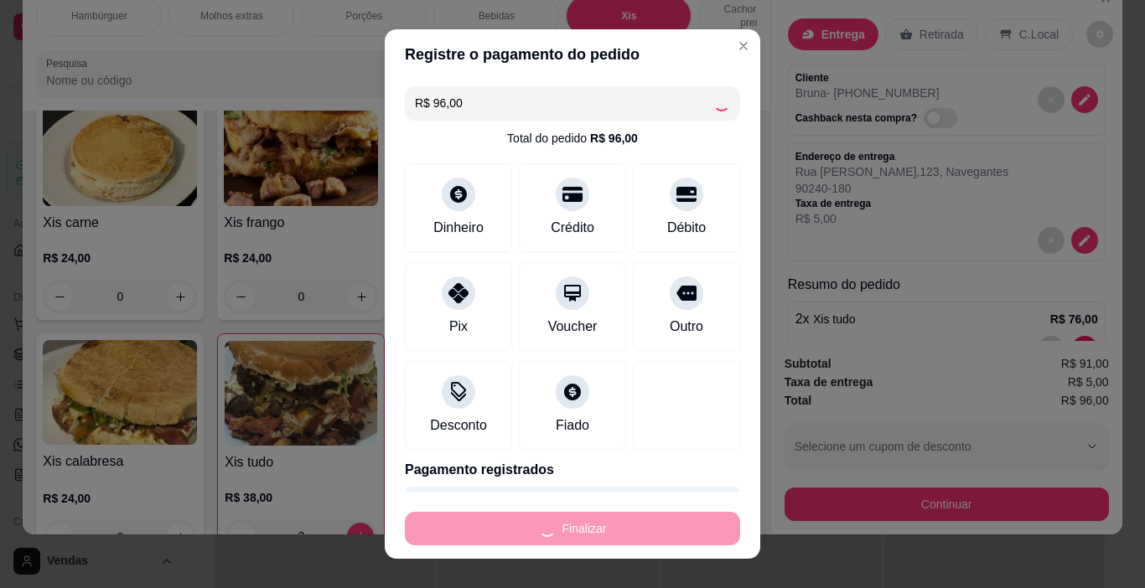
type input "0"
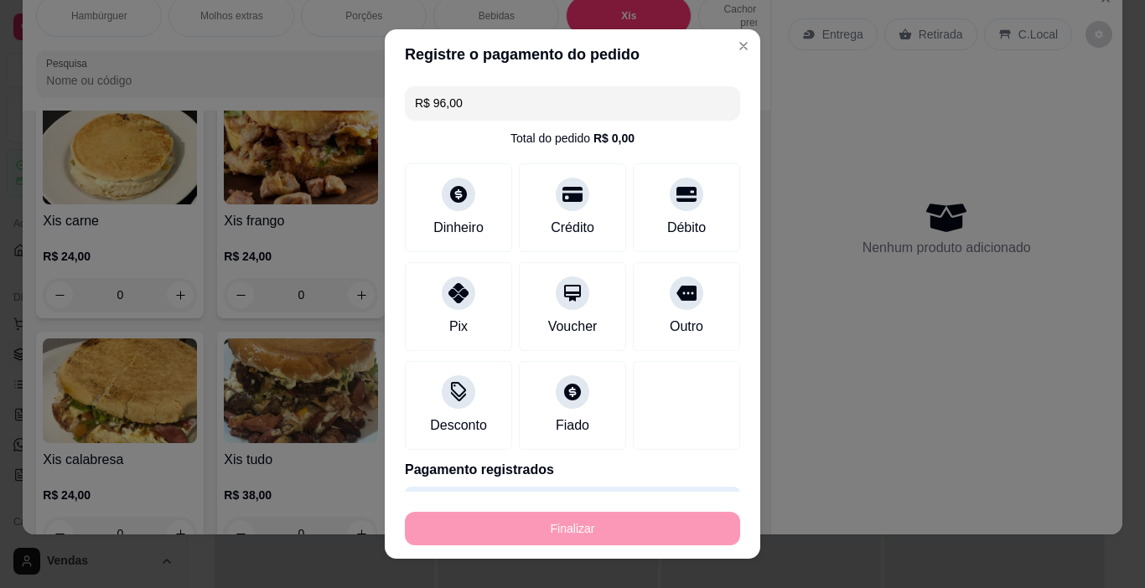
type input "-R$ 96,00"
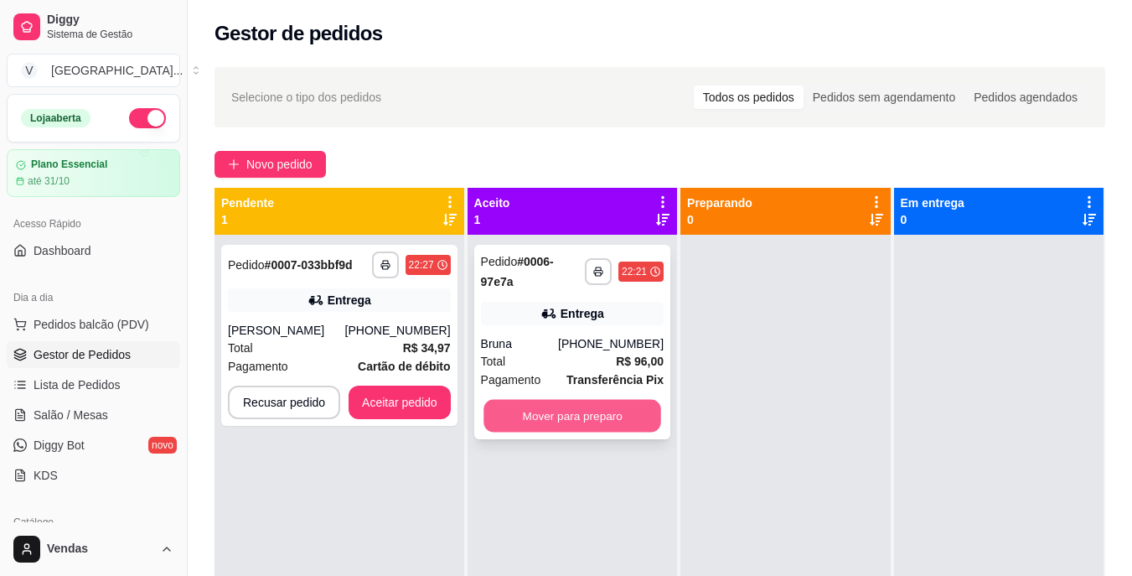
click at [564, 418] on button "Mover para preparo" at bounding box center [573, 416] width 178 height 33
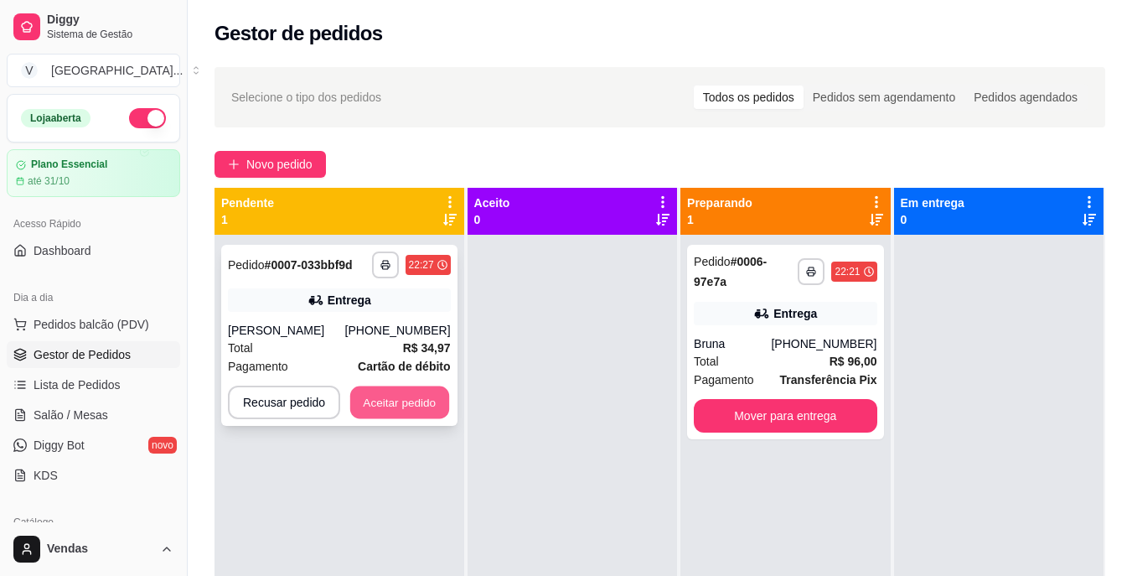
click at [416, 410] on button "Aceitar pedido" at bounding box center [399, 402] width 99 height 33
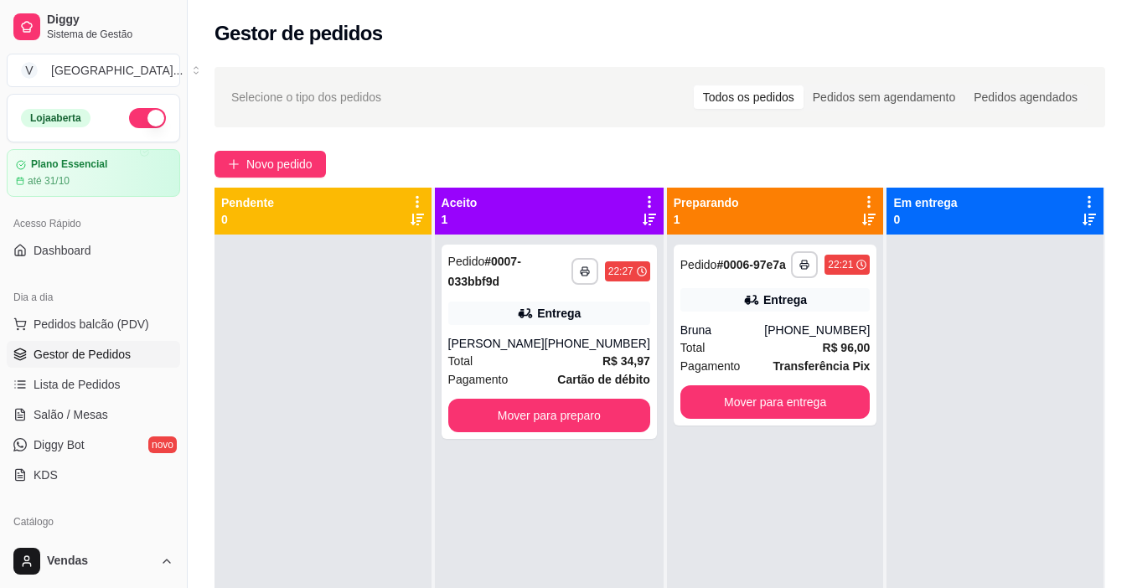
click at [416, 410] on div at bounding box center [323, 529] width 217 height 588
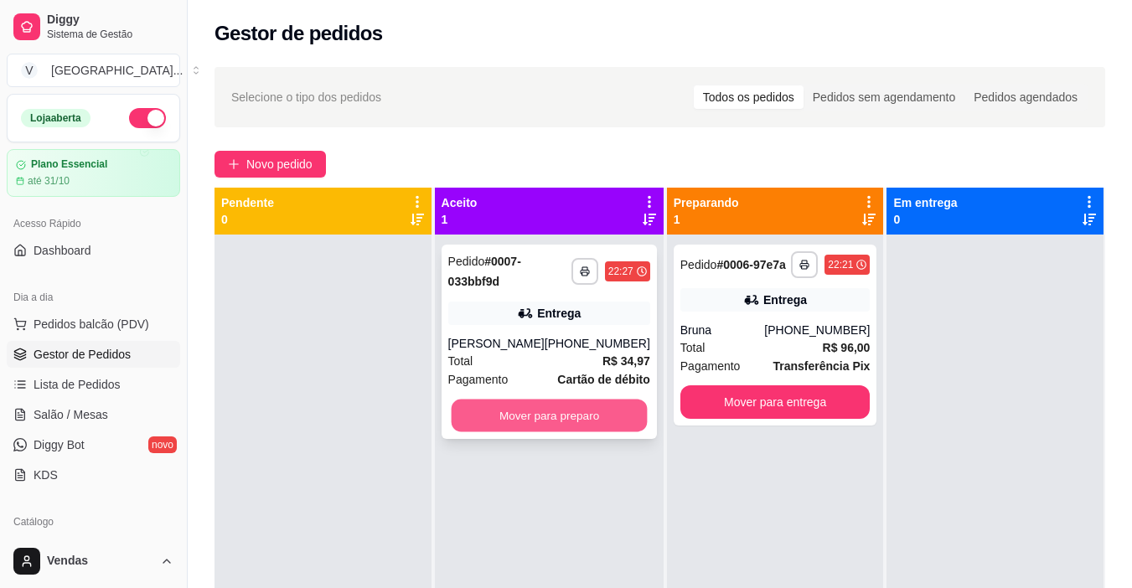
click at [519, 414] on button "Mover para preparo" at bounding box center [549, 416] width 196 height 33
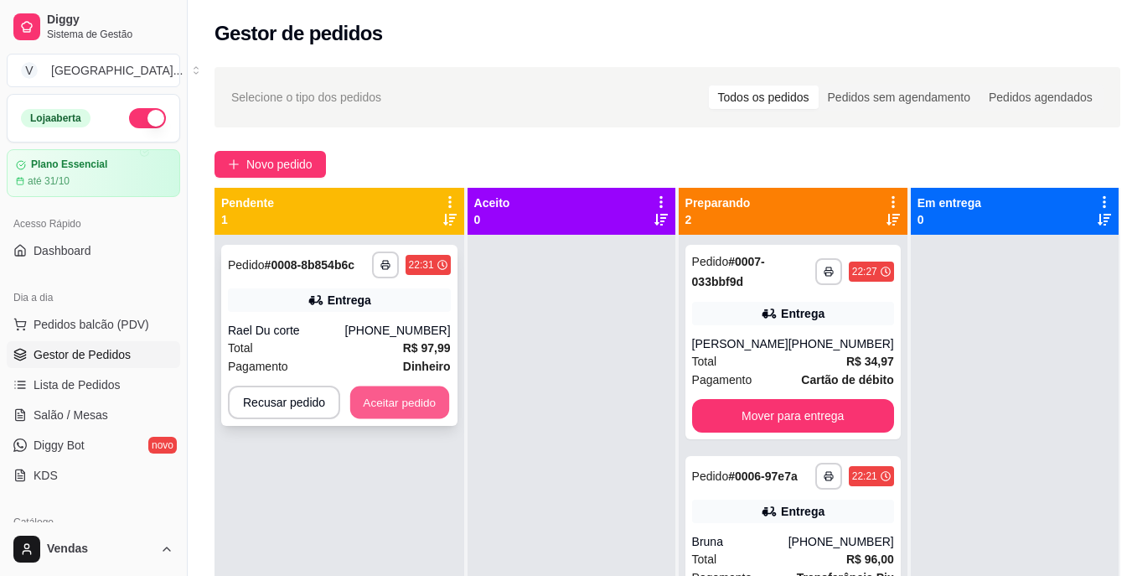
click at [390, 409] on button "Aceitar pedido" at bounding box center [399, 402] width 99 height 33
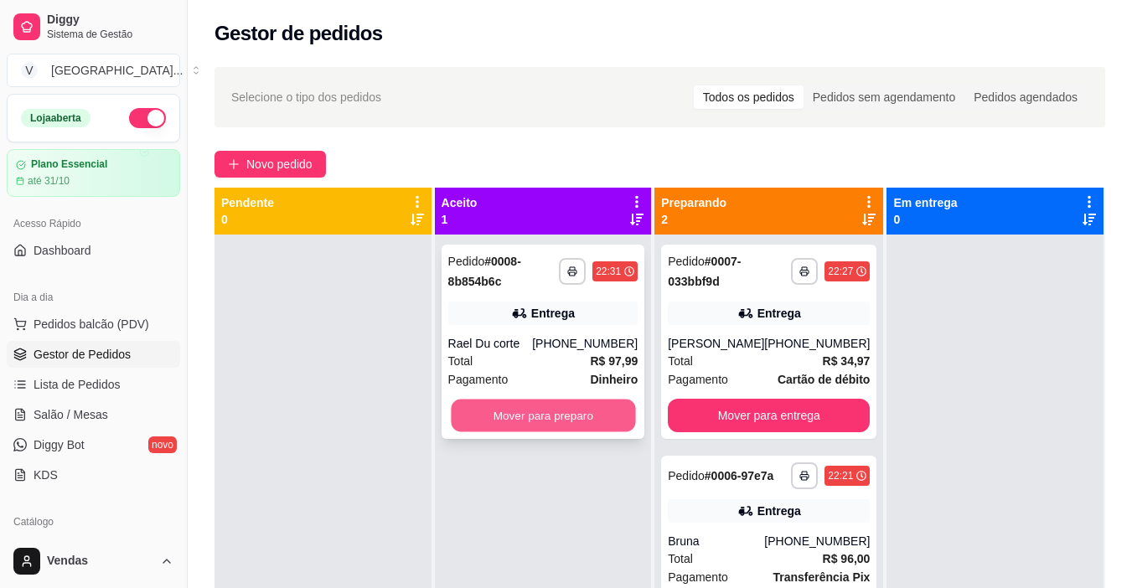
click at [542, 422] on button "Mover para preparo" at bounding box center [543, 416] width 184 height 33
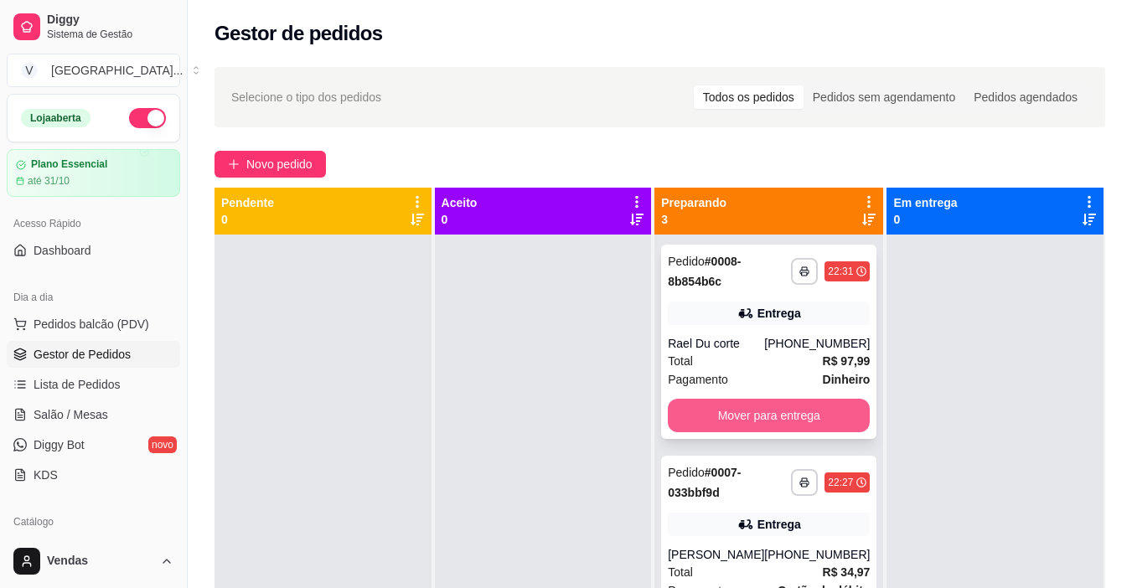
click at [739, 411] on button "Mover para entrega" at bounding box center [769, 416] width 202 height 34
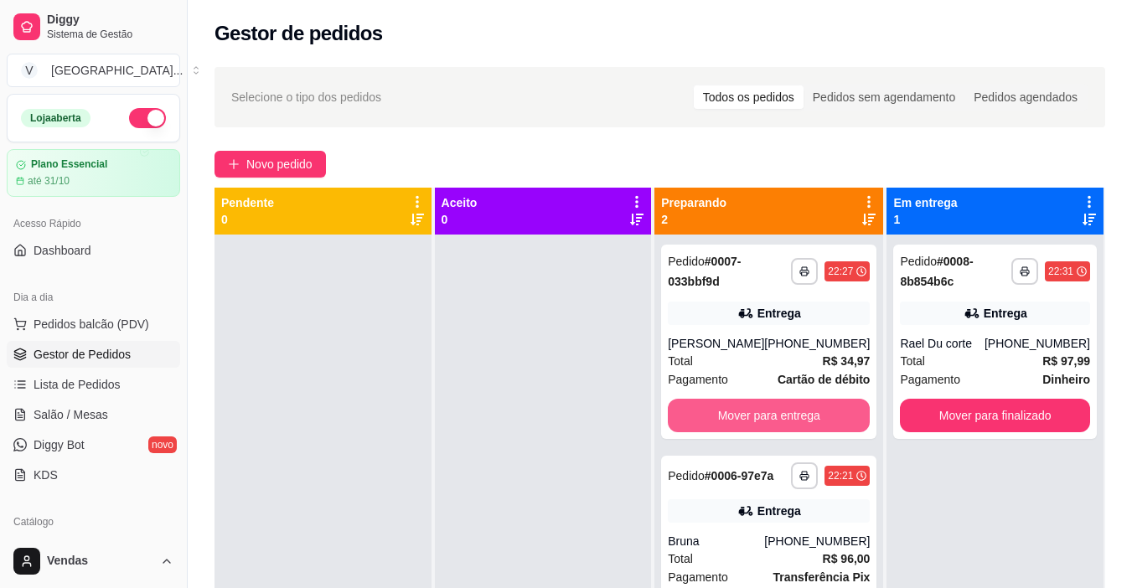
click at [739, 411] on button "Mover para entrega" at bounding box center [769, 416] width 202 height 34
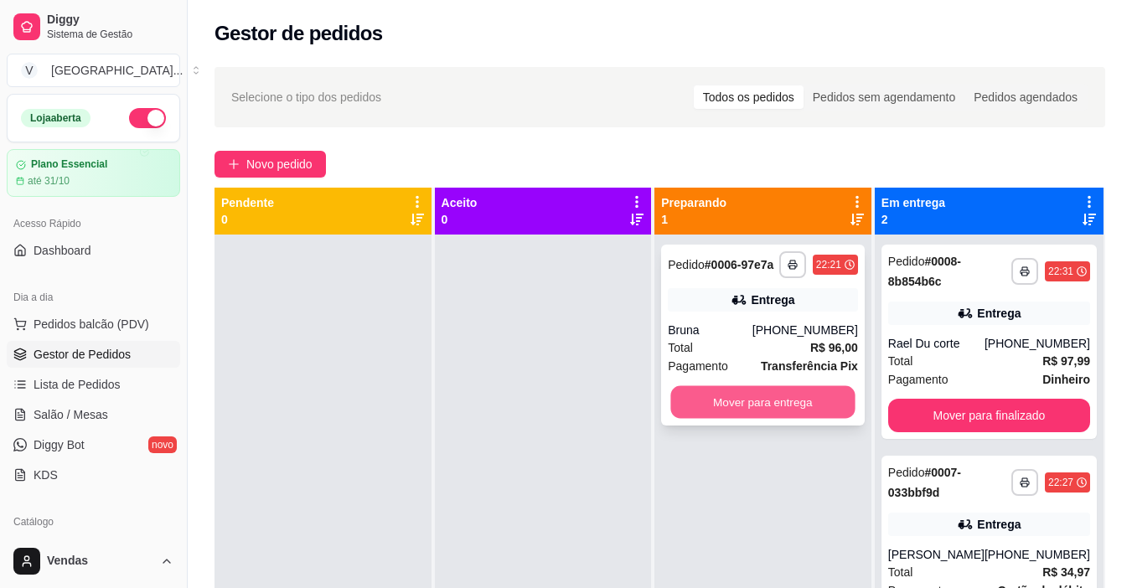
click at [739, 415] on button "Mover para entrega" at bounding box center [763, 402] width 184 height 33
